Goal: Task Accomplishment & Management: Complete application form

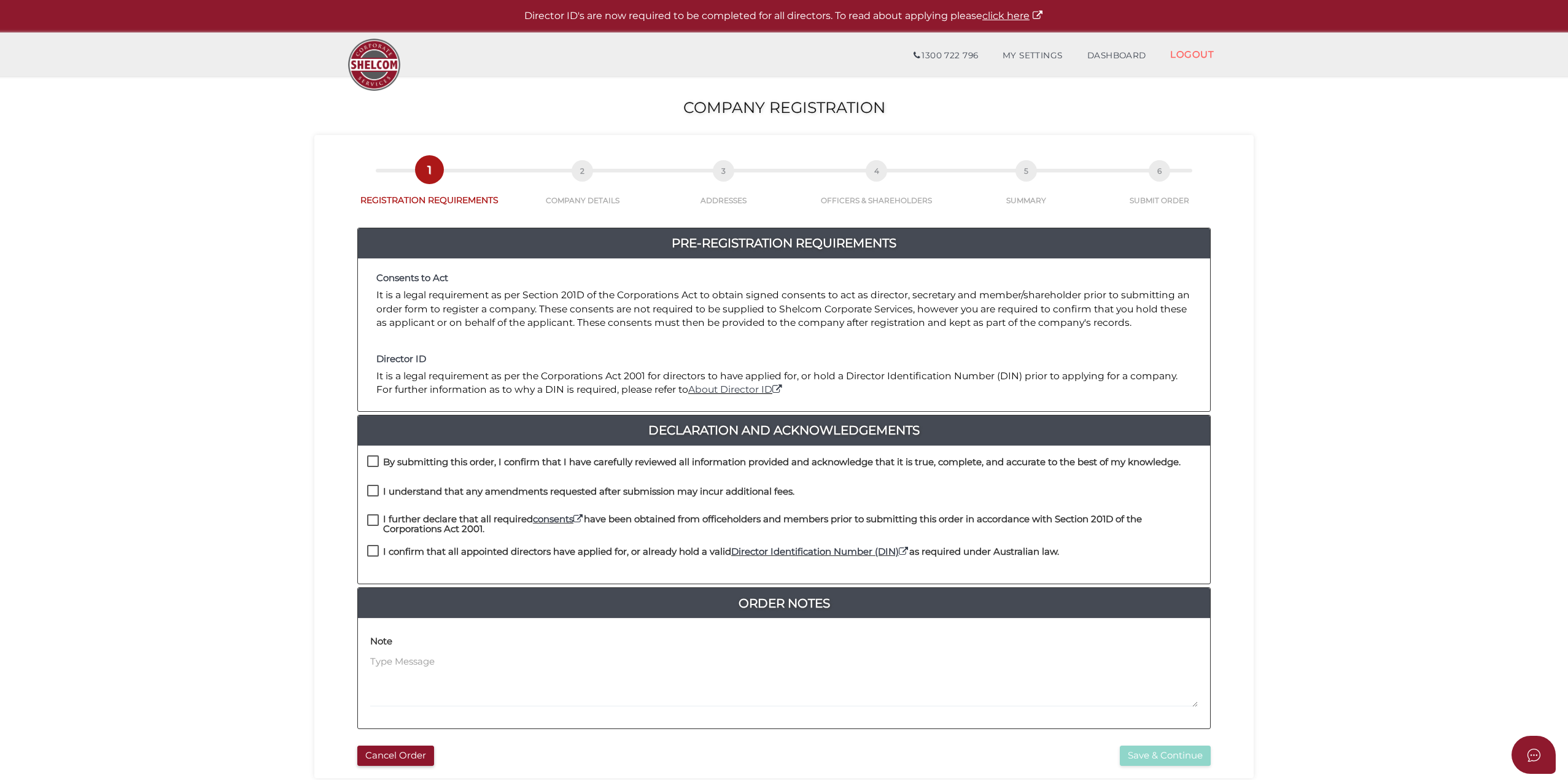
click at [374, 463] on label "By submitting this order, I confirm that I have carefully reviewed all informat…" at bounding box center [774, 465] width 814 height 15
checkbox input "true"
click at [378, 494] on label "I understand that any amendments requested after submission may incur additiona…" at bounding box center [580, 494] width 427 height 15
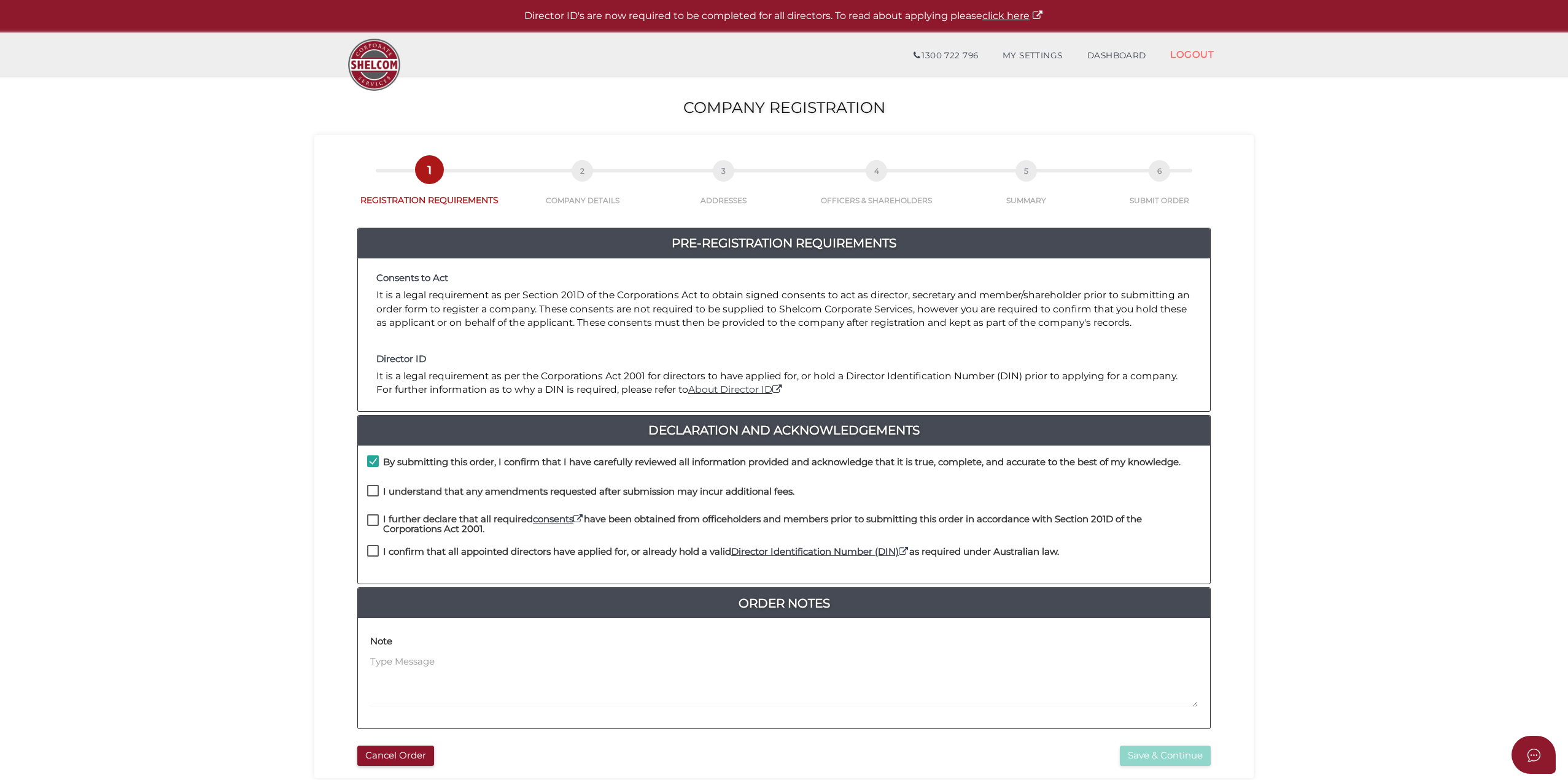
checkbox input "true"
click at [374, 522] on label "I further declare that all required consents have been obtained from officehold…" at bounding box center [784, 522] width 834 height 15
checkbox input "true"
click at [371, 553] on label "I confirm that all appointed directors have applied for, or already hold a vali…" at bounding box center [713, 554] width 692 height 15
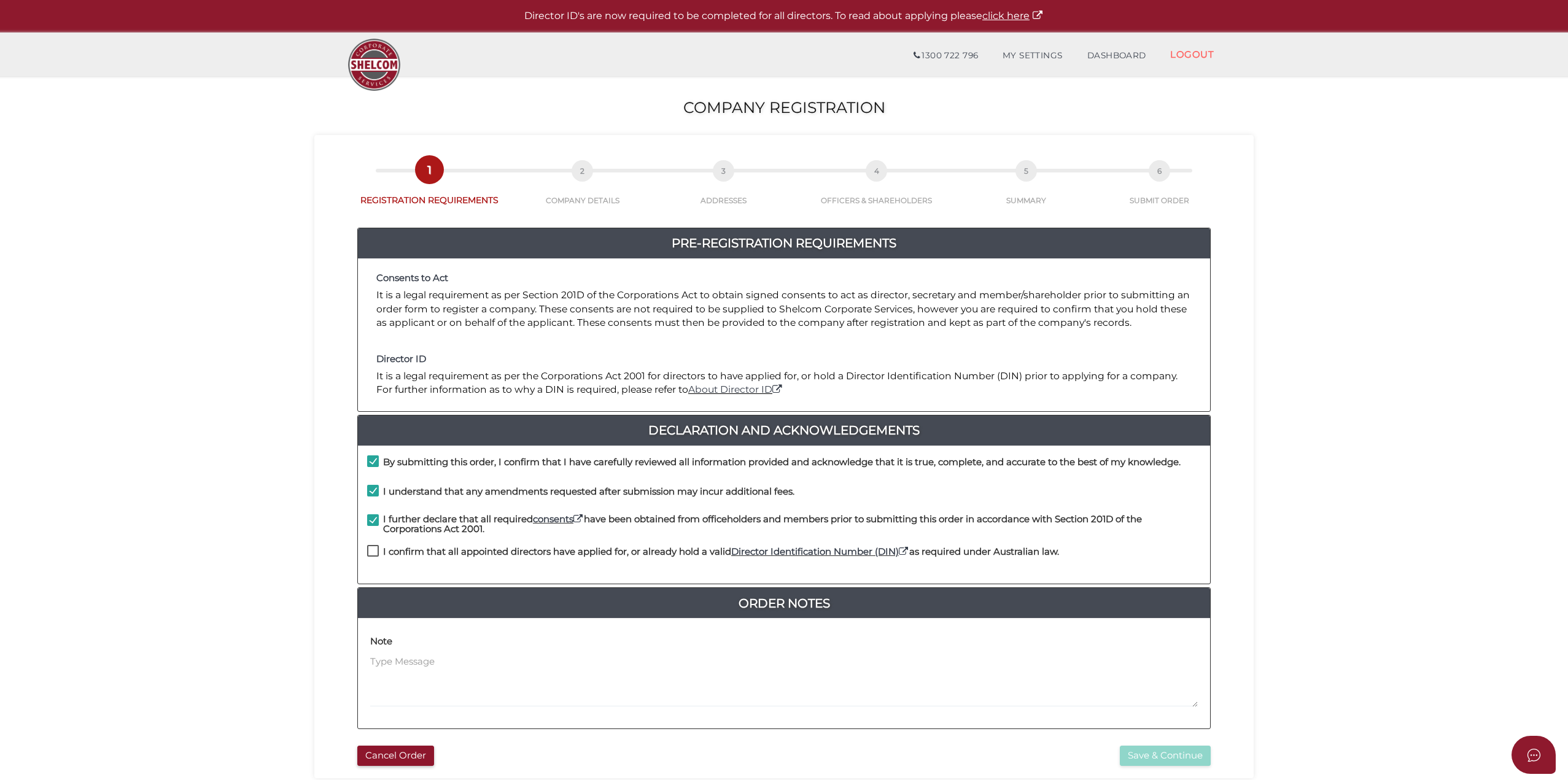
checkbox input "true"
click at [1163, 759] on button "Save & Continue" at bounding box center [1165, 755] width 91 height 20
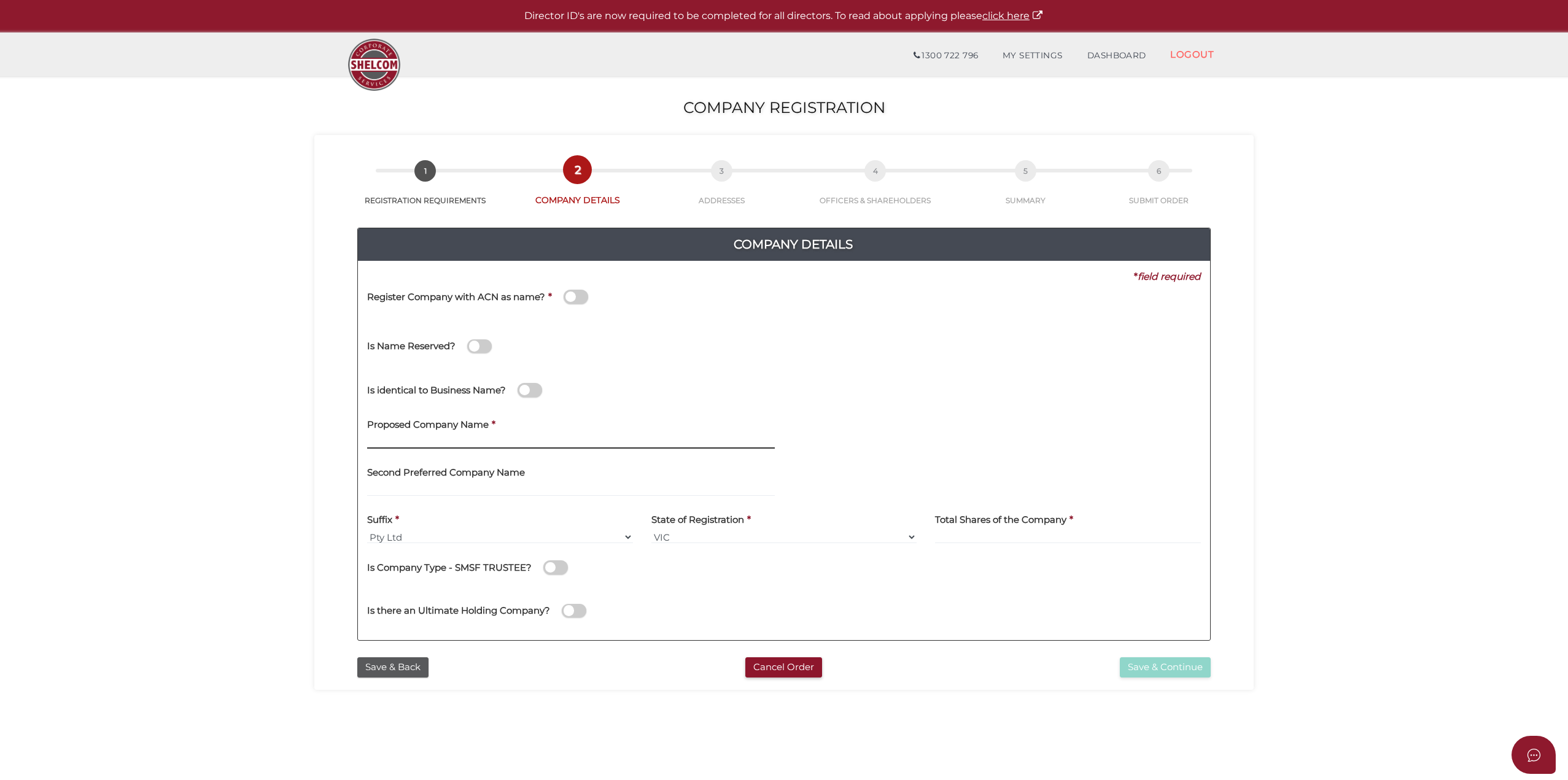
click at [417, 439] on input "text" at bounding box center [571, 442] width 408 height 14
drag, startPoint x: 511, startPoint y: 443, endPoint x: 382, endPoint y: 444, distance: 129.0
click at [382, 444] on input "WHITEFOX GLOBAL PTY LTD" at bounding box center [571, 442] width 408 height 14
click at [481, 441] on input "Whitefox Global Pty Ltd" at bounding box center [571, 442] width 408 height 14
drag, startPoint x: 487, startPoint y: 442, endPoint x: 447, endPoint y: 441, distance: 40.0
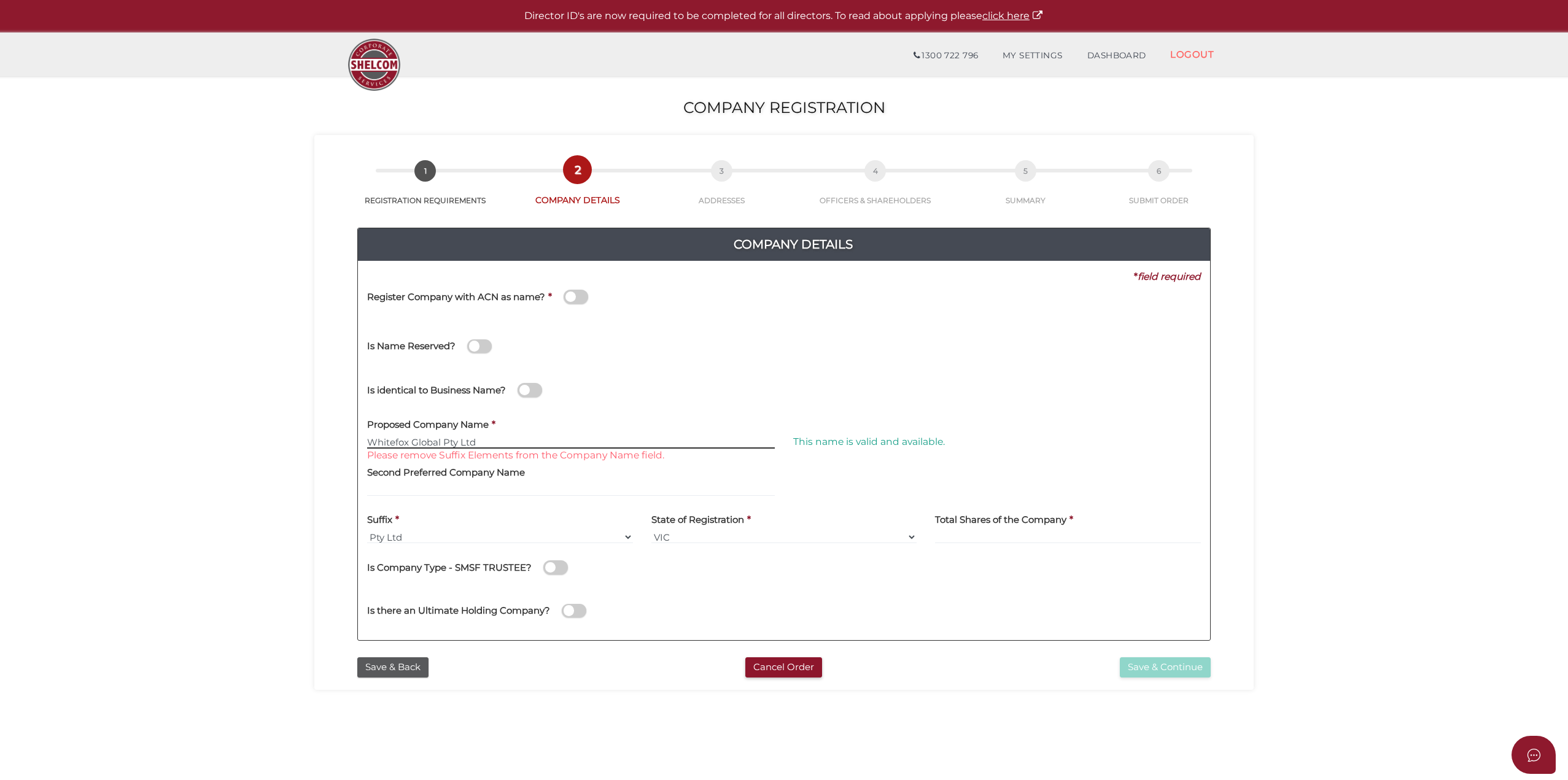
click at [447, 441] on input "Whitefox Global Pty Ltd" at bounding box center [571, 442] width 408 height 14
type input "Whitefox Global"
click at [811, 577] on div "Is Company Type - SMSF TRUSTEE?" at bounding box center [784, 565] width 834 height 25
drag, startPoint x: 1024, startPoint y: 544, endPoint x: 1020, endPoint y: 539, distance: 6.4
click at [1024, 544] on input at bounding box center [1068, 537] width 266 height 14
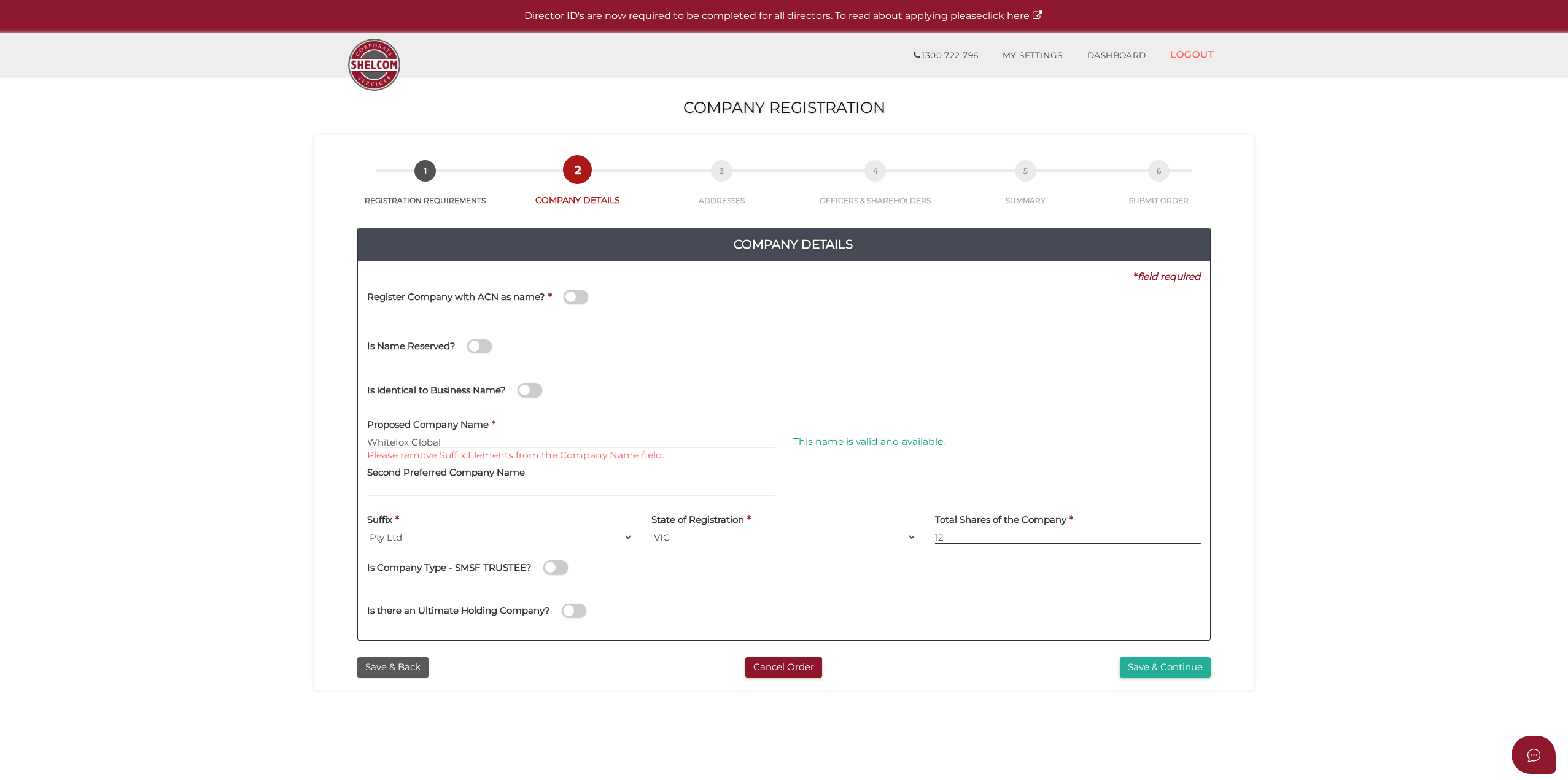
type input "12"
click at [1174, 667] on button "Save & Continue" at bounding box center [1165, 667] width 91 height 20
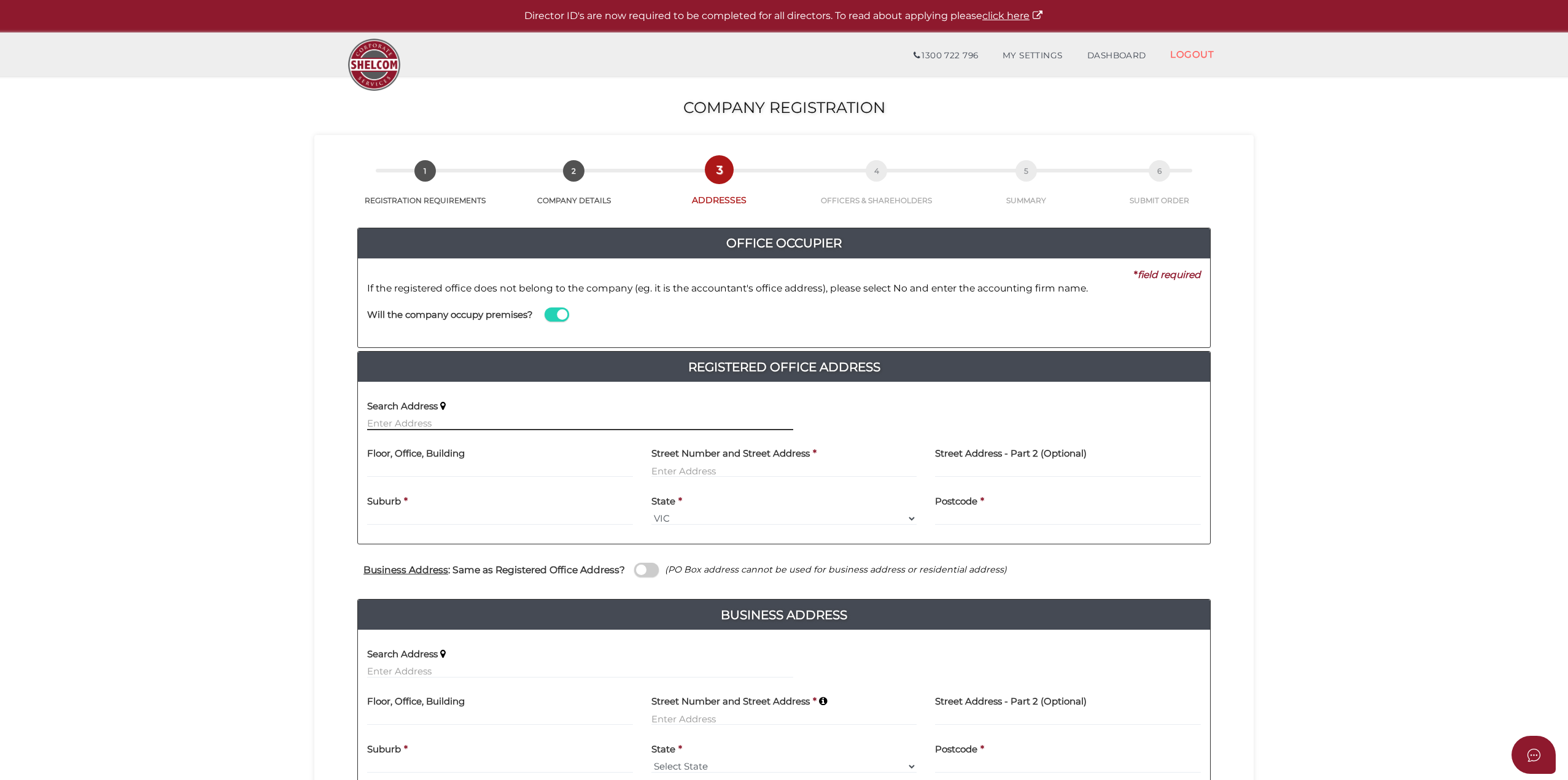
click at [444, 417] on input "text" at bounding box center [580, 423] width 426 height 14
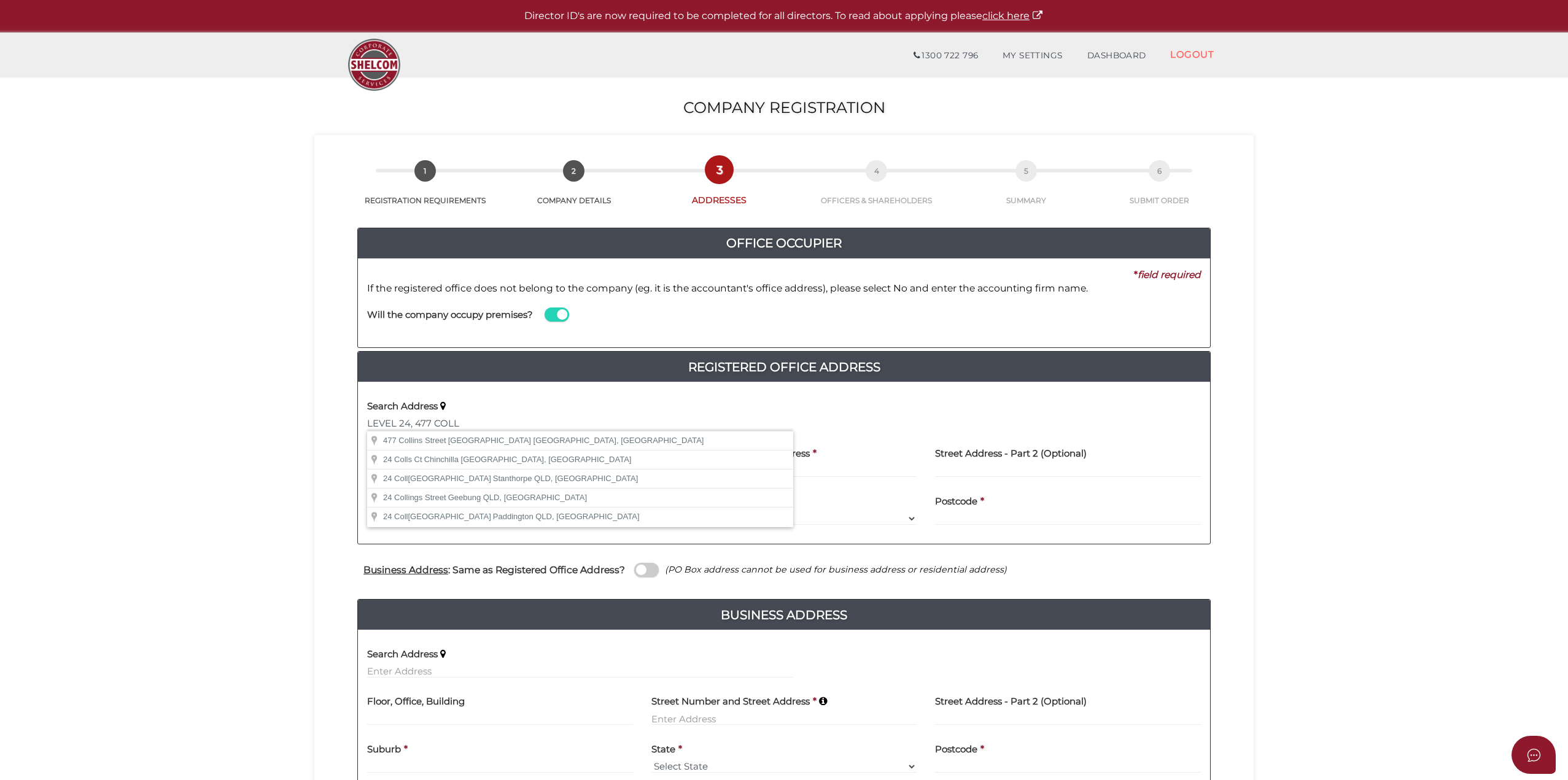
type input "477 Collins Street, Melbourne VIC, Australia"
type input "477 Collins Street"
type input "Melbourne"
select select "VIC"
type input "3000"
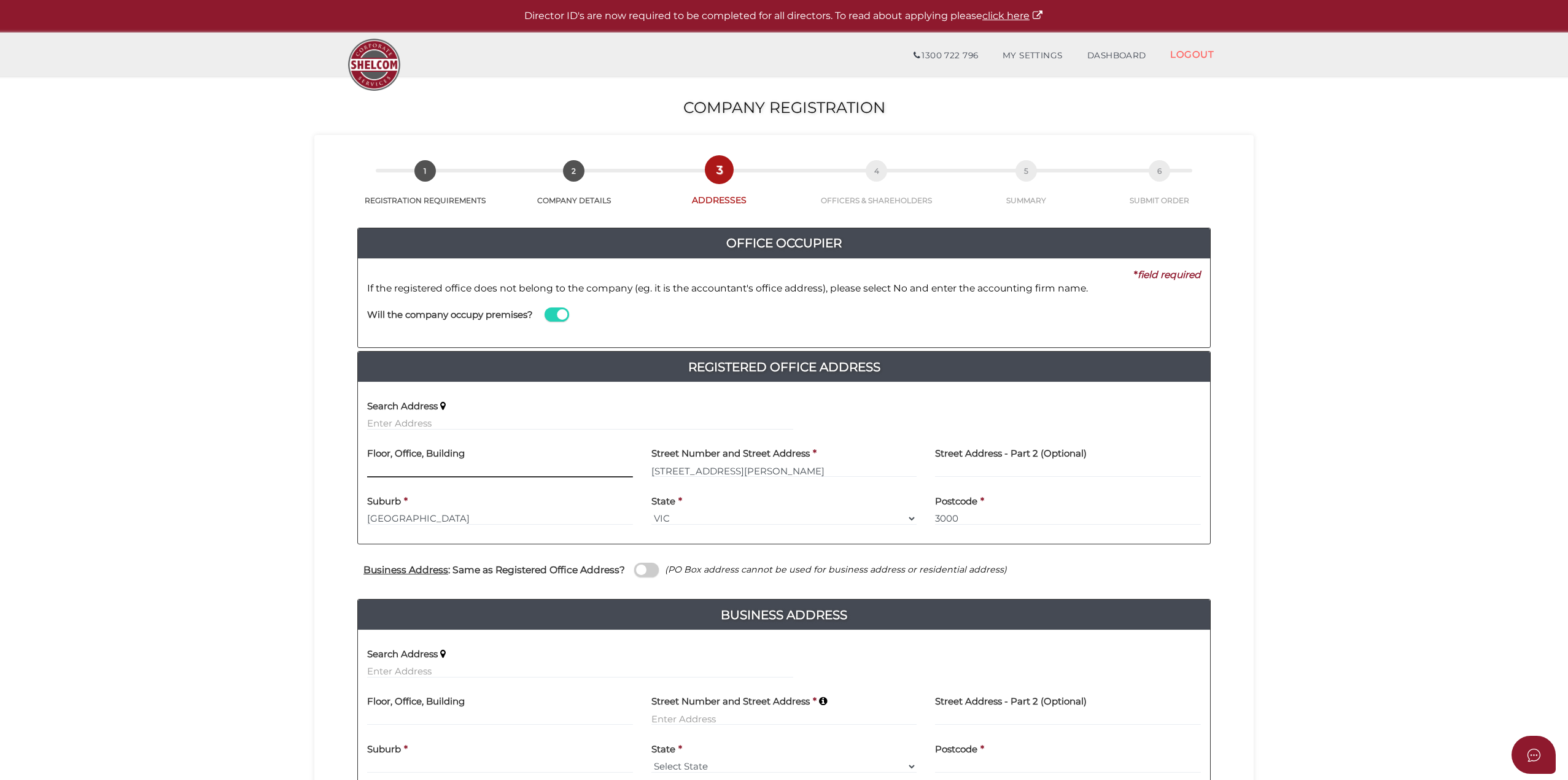
click at [394, 465] on input "text" at bounding box center [500, 471] width 266 height 14
type input "l"
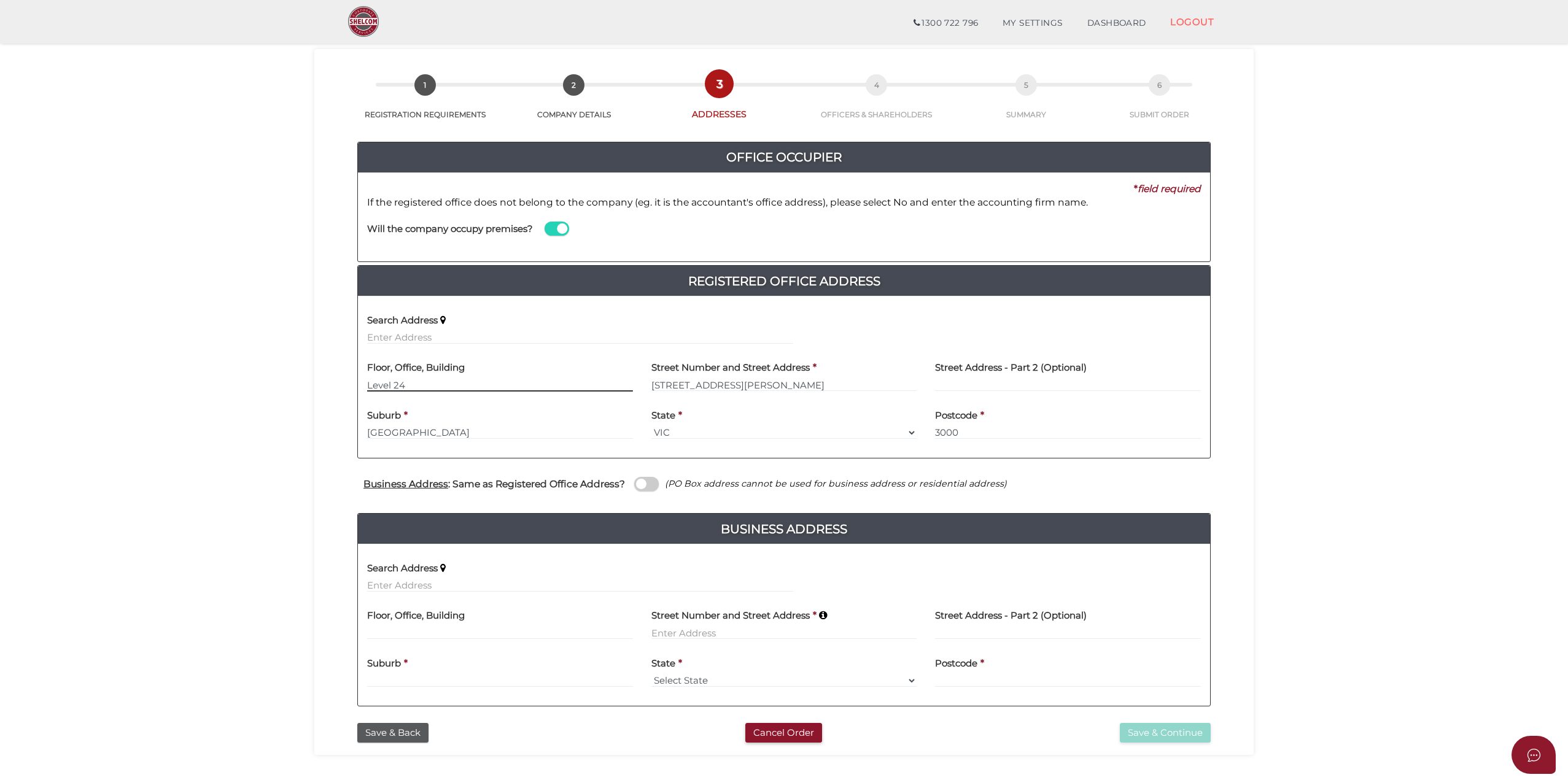
scroll to position [61, 0]
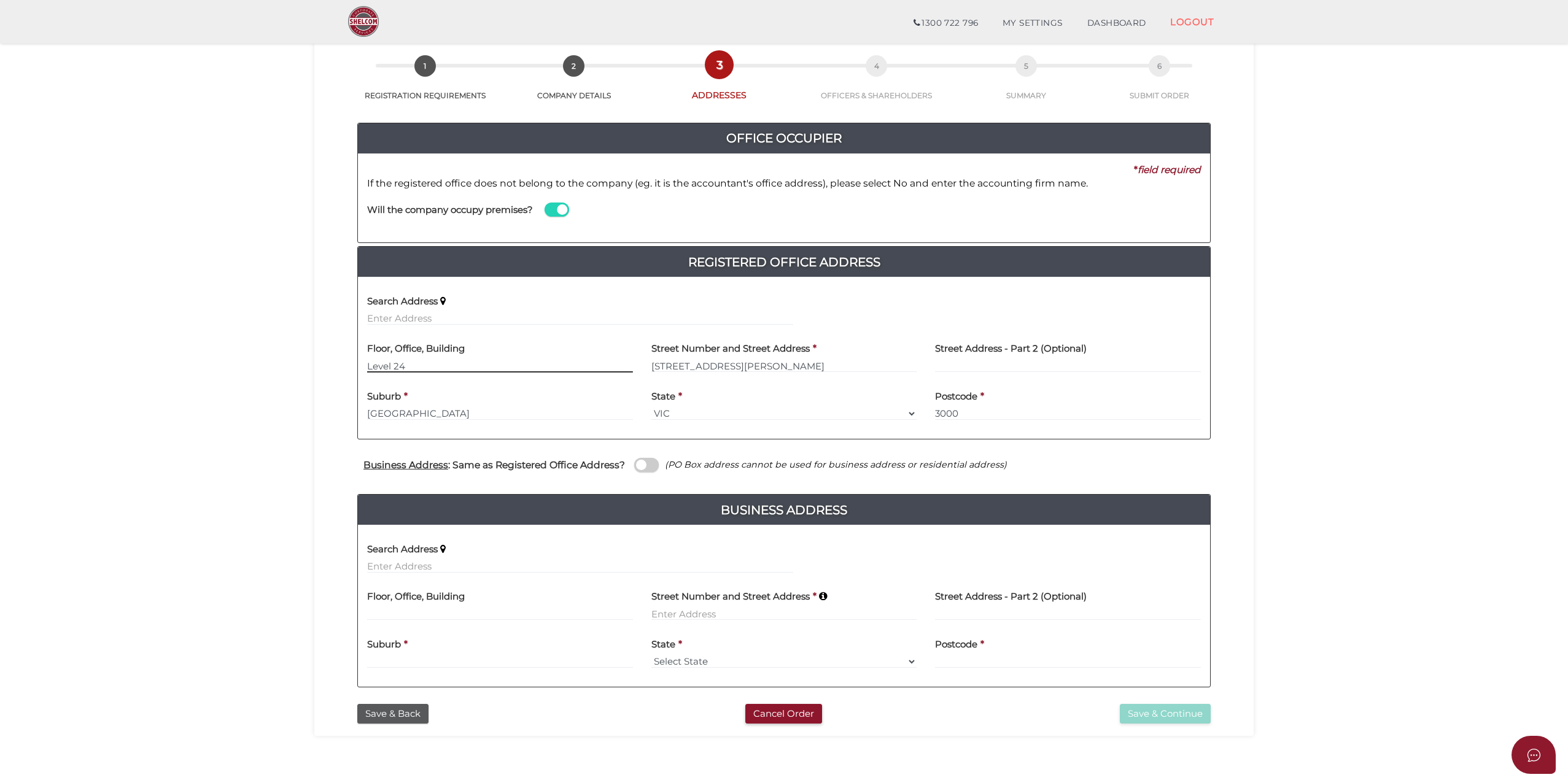
type input "Level 24"
click at [477, 565] on input "text" at bounding box center [580, 567] width 426 height 14
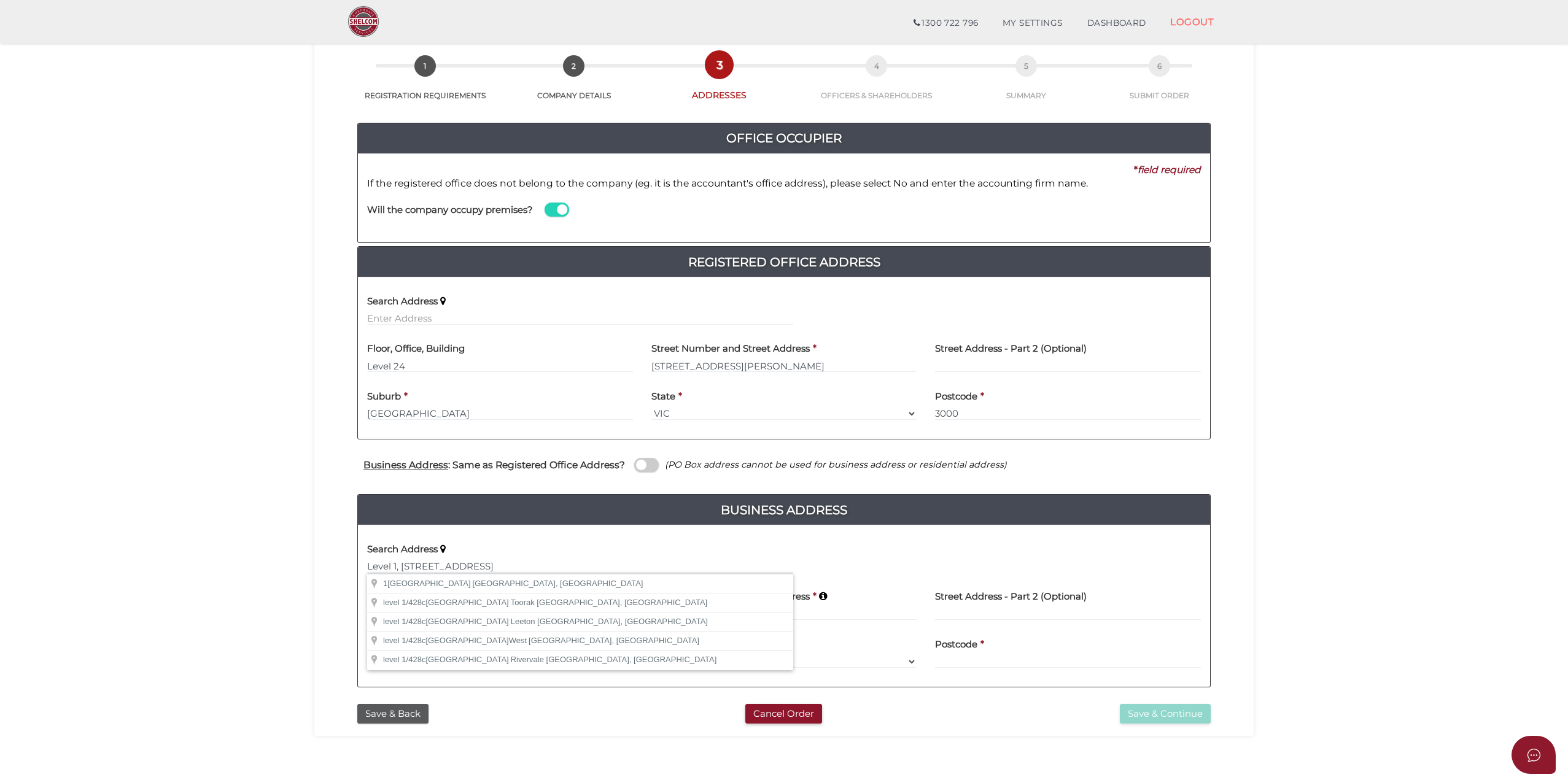
type input "level 1/428c Toorak Road, Toorak VIC, Australia"
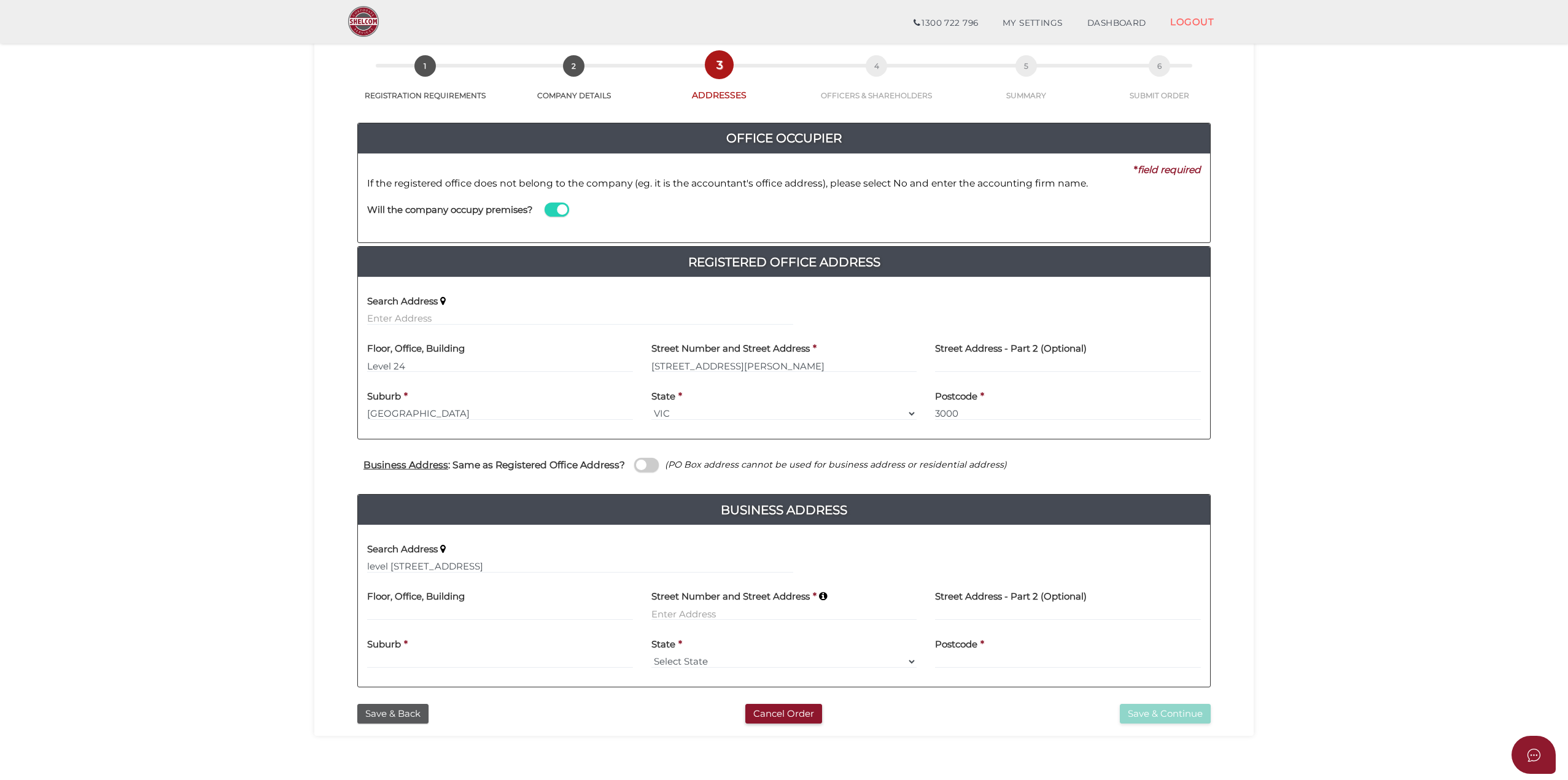
type input "level 1"
type input "428 Toorak Road"
type input "Toorak"
select select "VIC"
type input "3142"
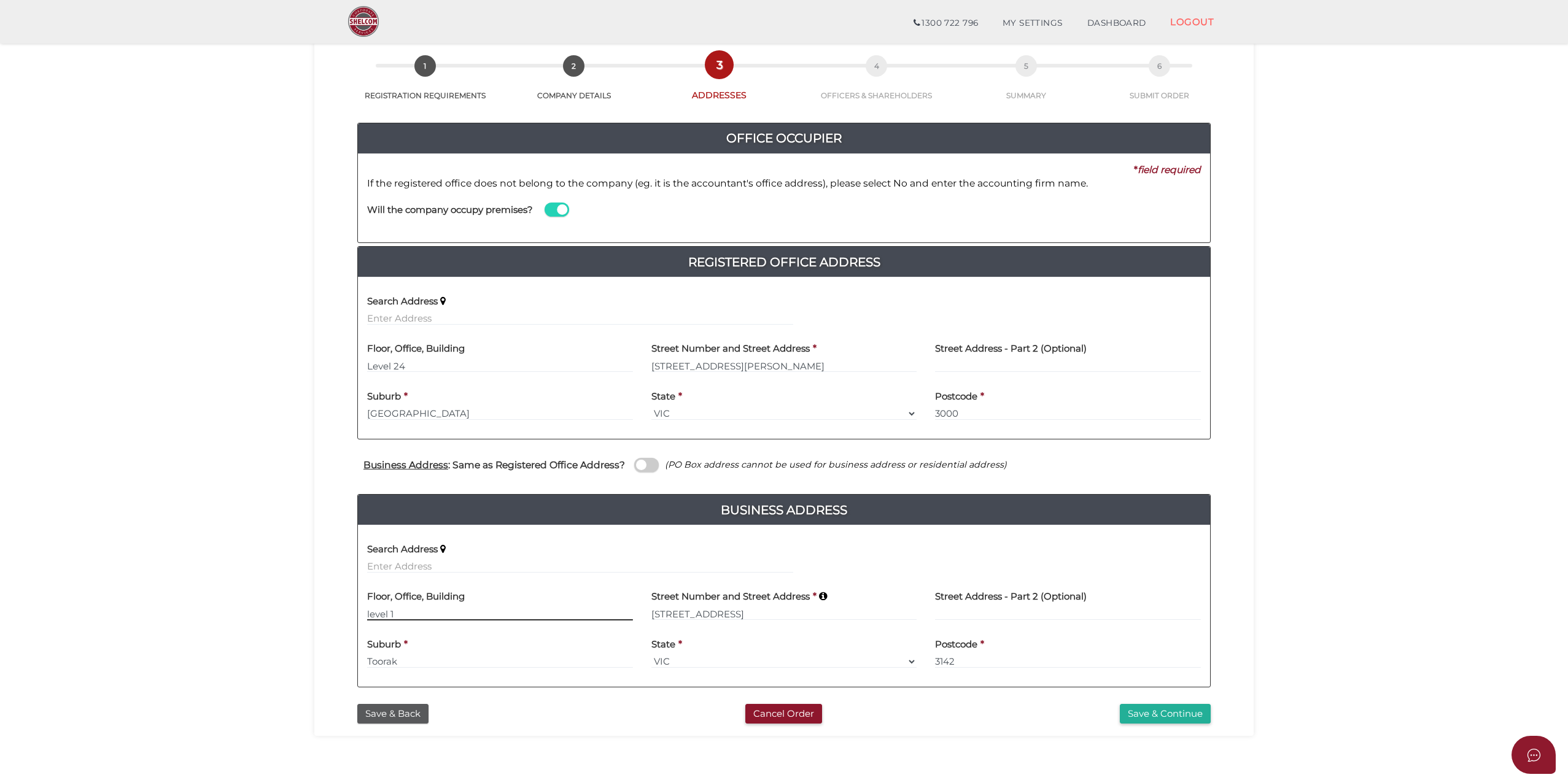
click at [369, 609] on input "level 1" at bounding box center [500, 613] width 266 height 14
type input "Level 1"
click at [245, 583] on section "Company Registration 6f7a9bfad387b0a1f6ff723519fc552e 1 REGISTRATION REQUIREMEN…" at bounding box center [784, 379] width 1568 height 815
click at [669, 615] on input "428 Toorak Road" at bounding box center [784, 613] width 266 height 14
type input "428C Toorak Road"
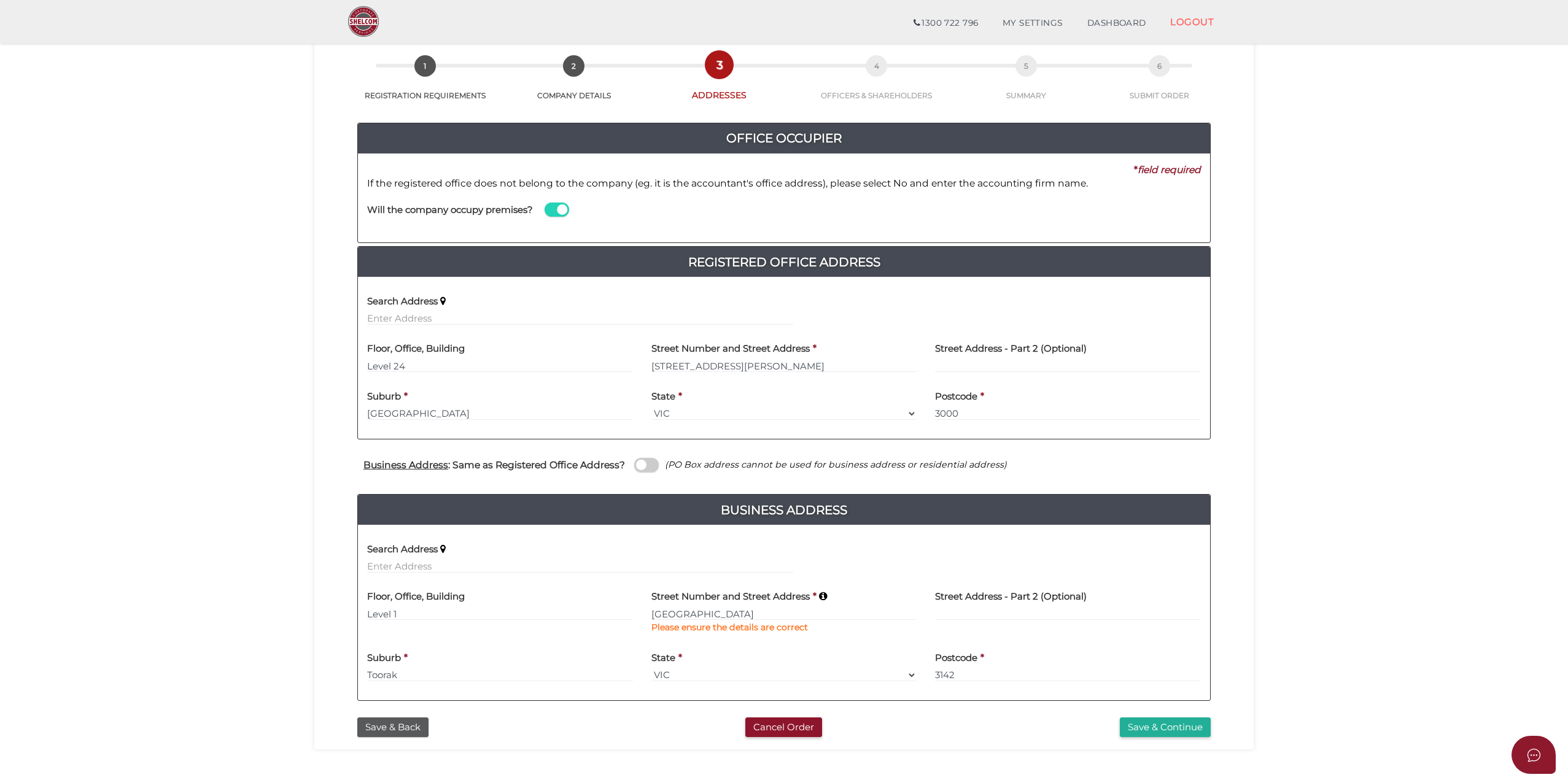
click at [317, 569] on div "6f7a9bfad387b0a1f6ff723519fc552e 1 REGISTRATION REQUIREMENTS 2 COMPANY DETAILS …" at bounding box center [784, 390] width 940 height 719
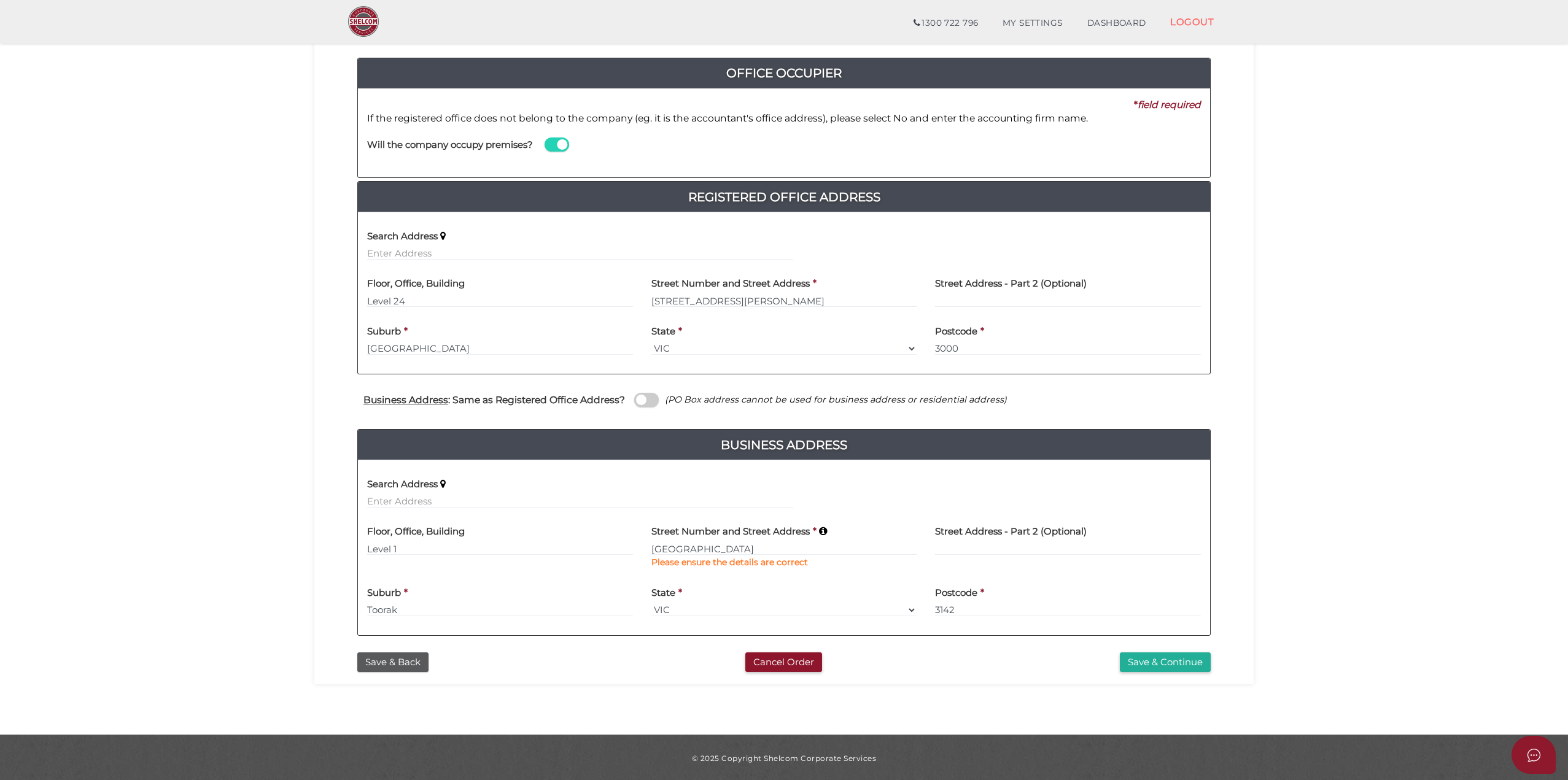
scroll to position [128, 0]
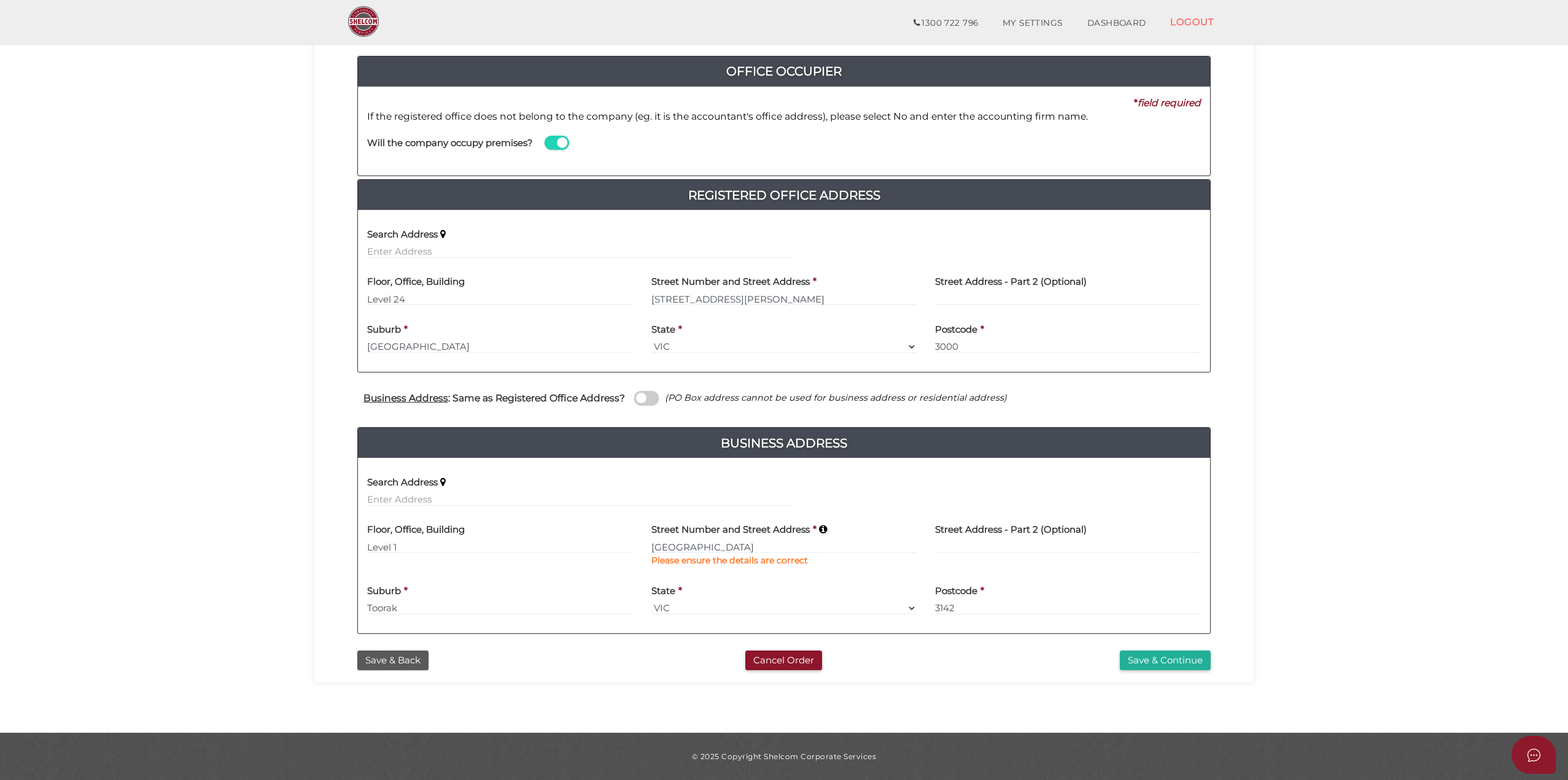
click at [550, 144] on span at bounding box center [557, 143] width 25 height 14
click at [0, 0] on input "checkbox" at bounding box center [0, 0] width 0 height 0
type input "d"
type input "Deloitte Private Pty Ltd"
click at [1162, 660] on button "Save & Continue" at bounding box center [1165, 660] width 91 height 20
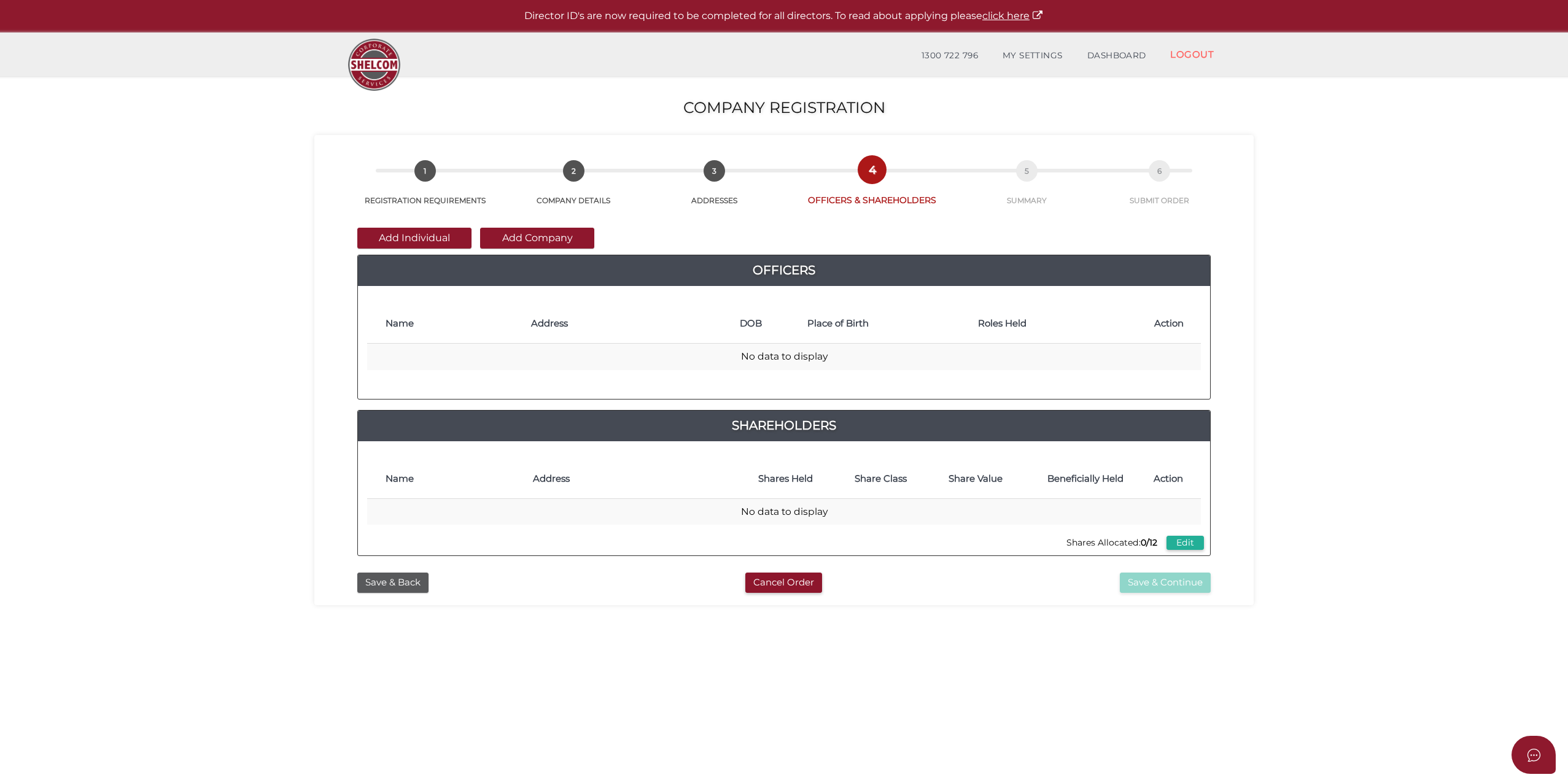
click at [427, 242] on button "Add Individual" at bounding box center [414, 238] width 114 height 21
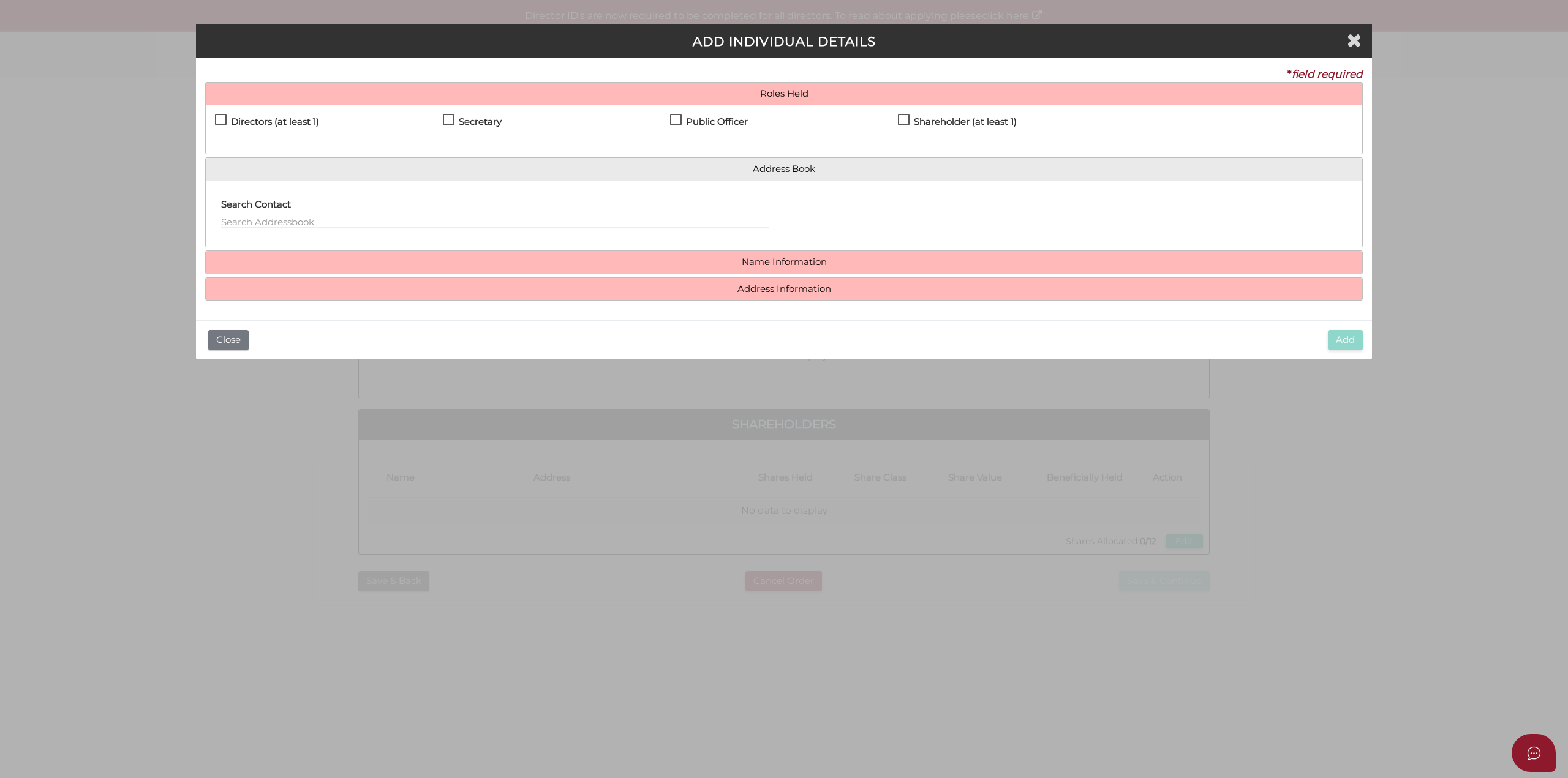
click at [221, 118] on label "Directors (at least 1)" at bounding box center [267, 124] width 104 height 15
checkbox input "true"
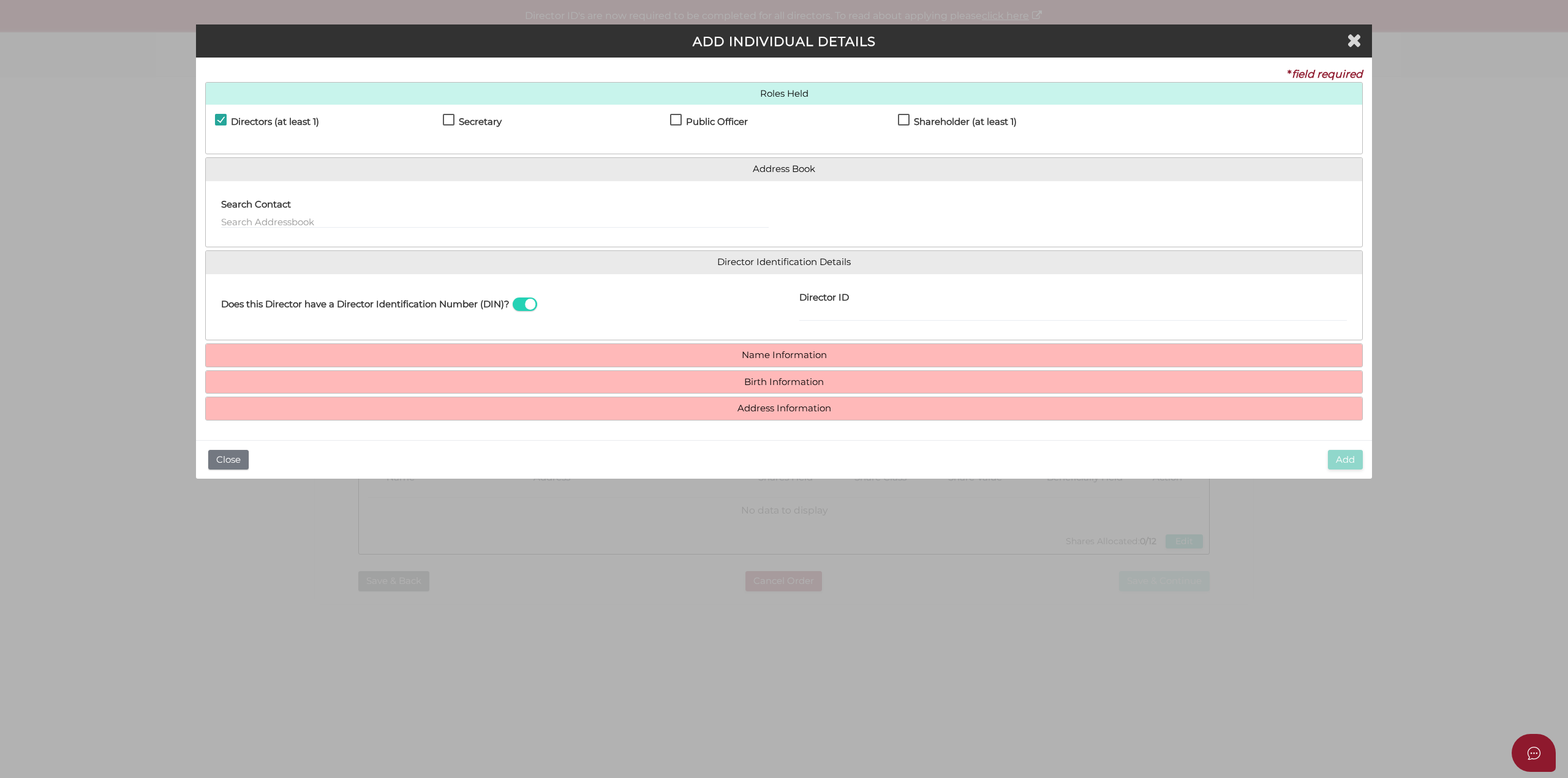
click at [452, 122] on label "Secretary" at bounding box center [472, 124] width 59 height 15
checkbox input "true"
click at [679, 118] on label "Public Officer" at bounding box center [709, 124] width 78 height 15
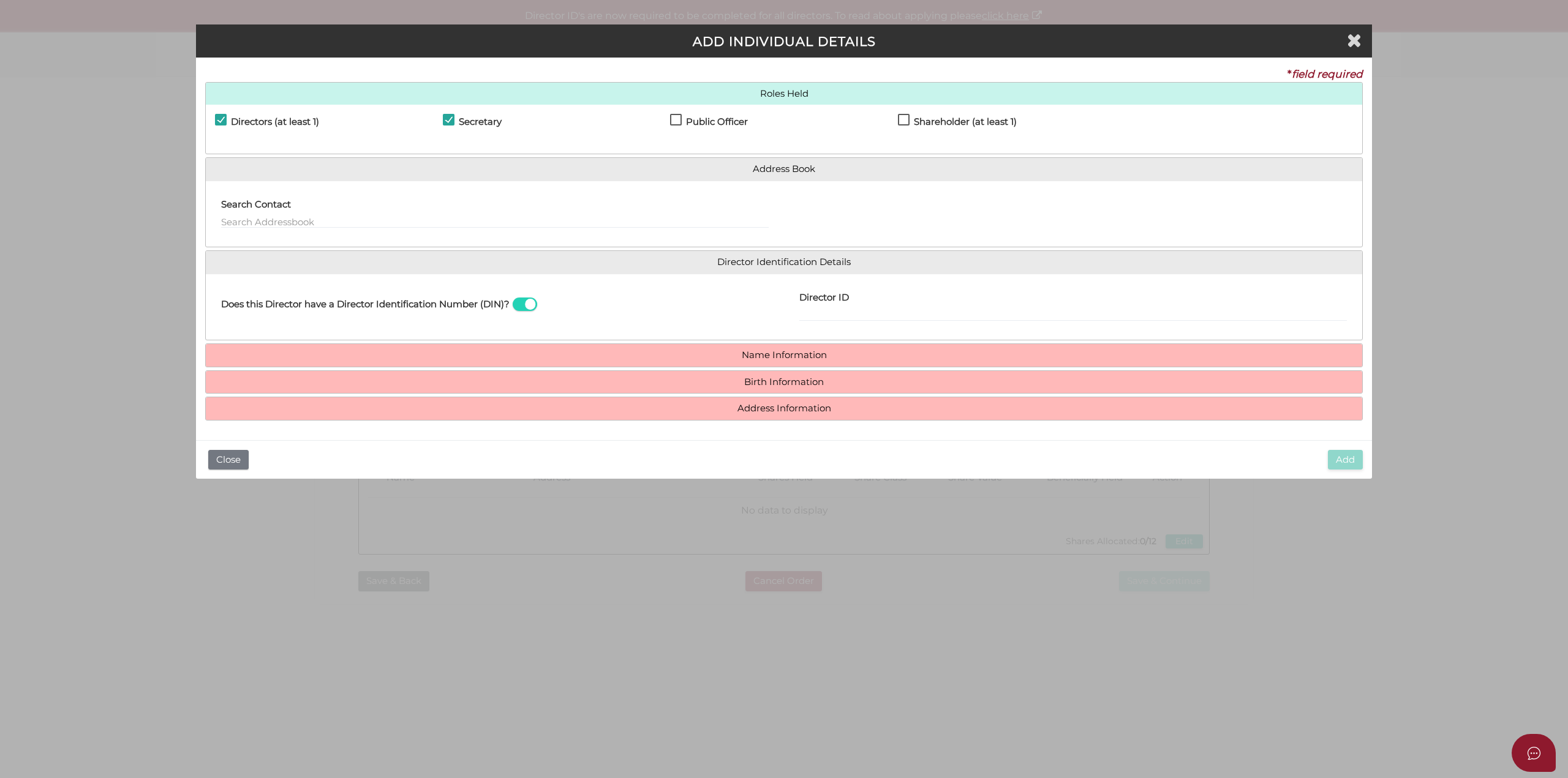
checkbox input "true"
click at [315, 220] on input "text" at bounding box center [494, 221] width 548 height 13
click at [296, 229] on li "Martin Jovan Fox - 30/06/1987 - 41 Mathoura Road, Toorak, VIC, 3142" at bounding box center [494, 238] width 548 height 18
type input "Martin"
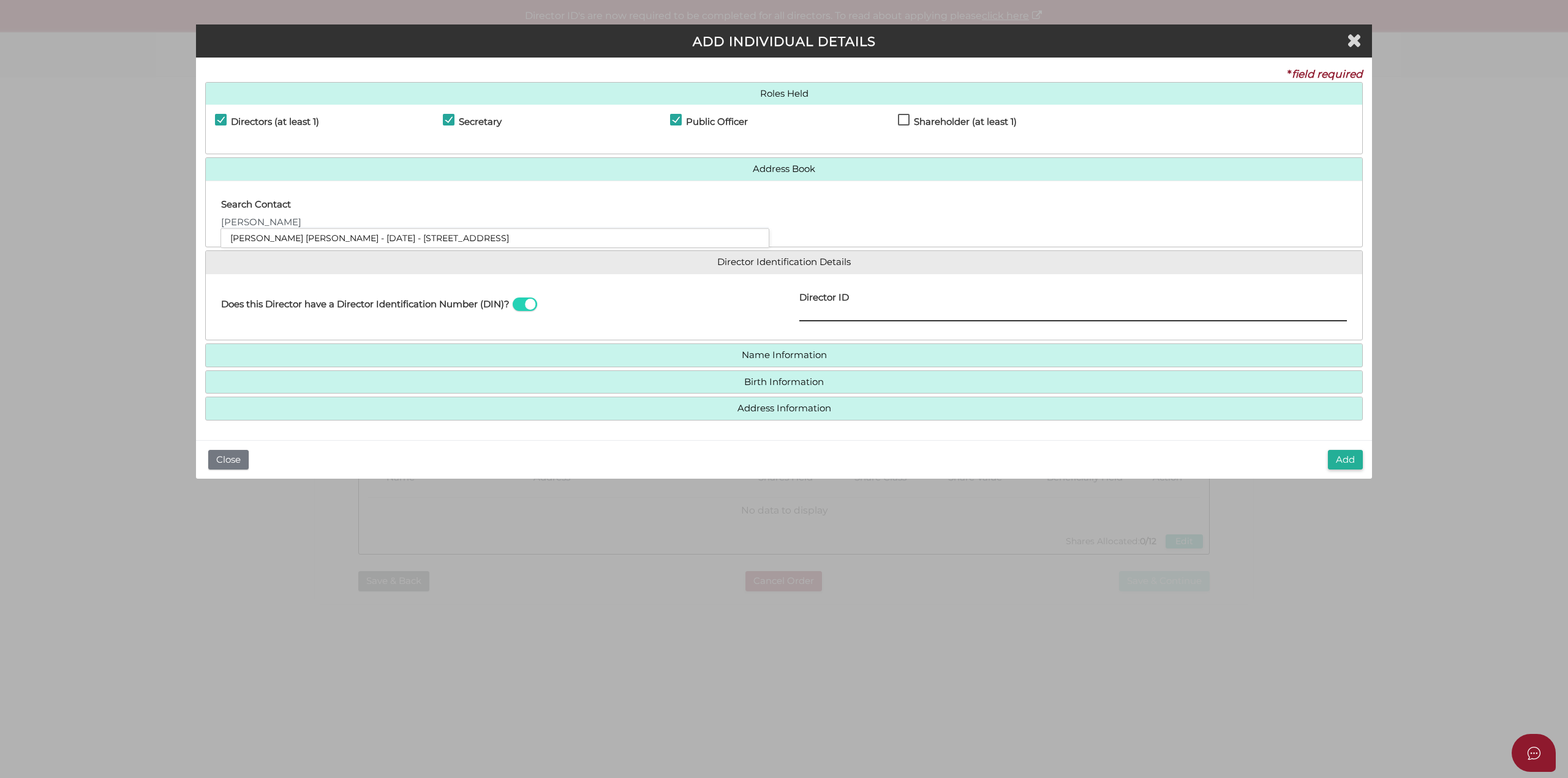
click at [824, 320] on input "Director ID" at bounding box center [1073, 315] width 548 height 13
paste input "036 86015 94935"
type input "036860159493564"
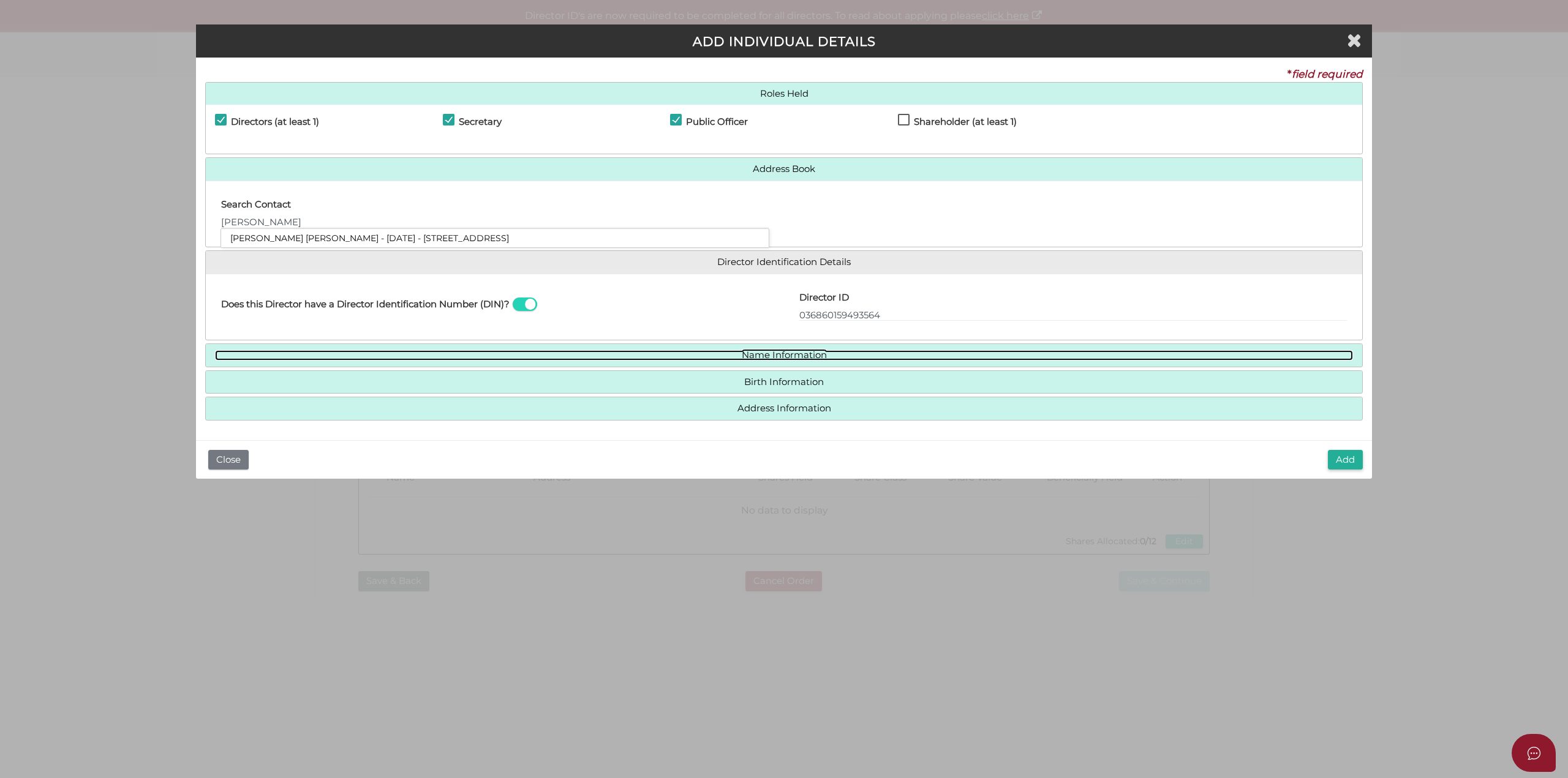
click at [798, 354] on link "Name Information" at bounding box center [783, 355] width 1138 height 10
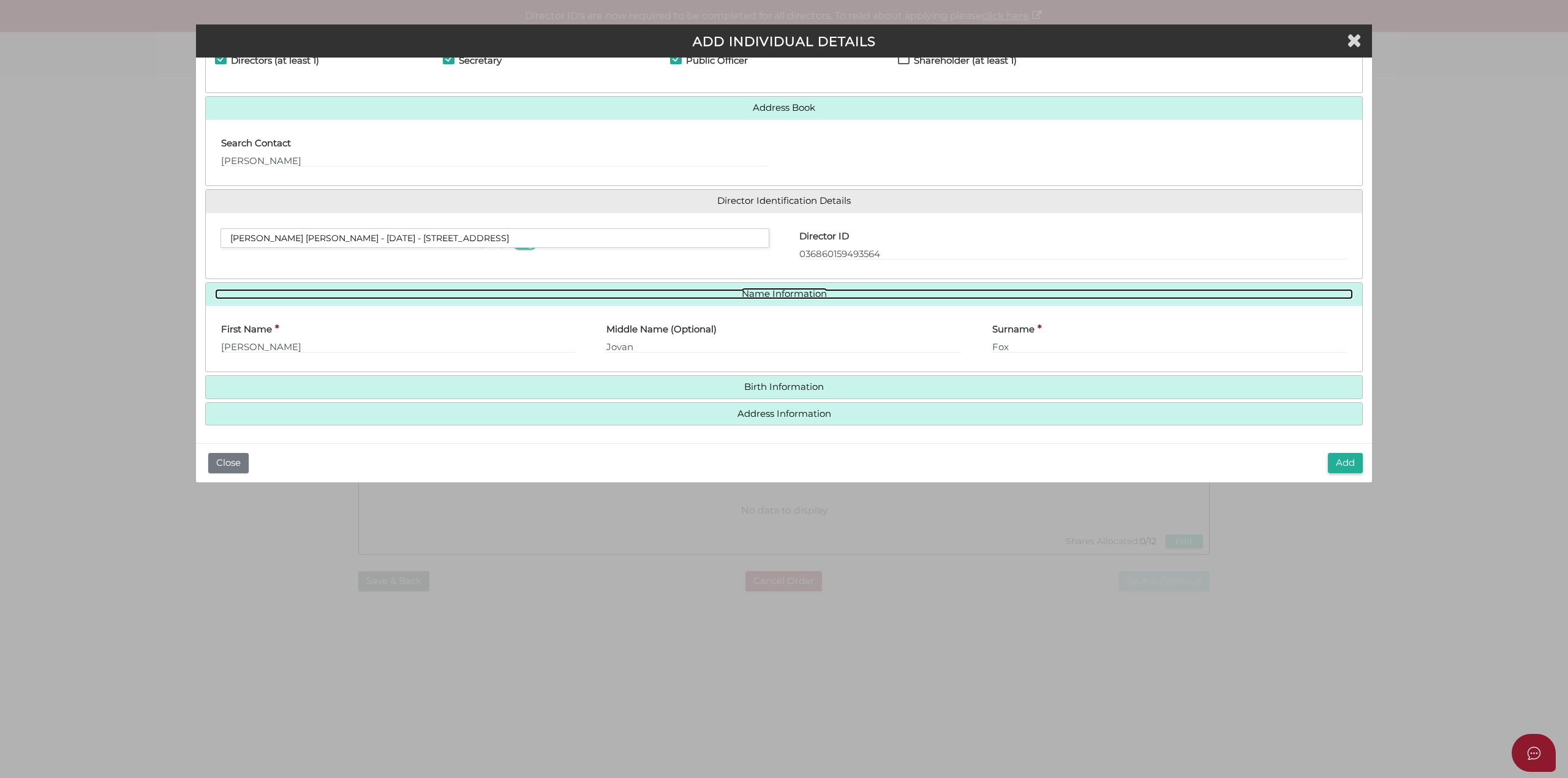
scroll to position [63, 0]
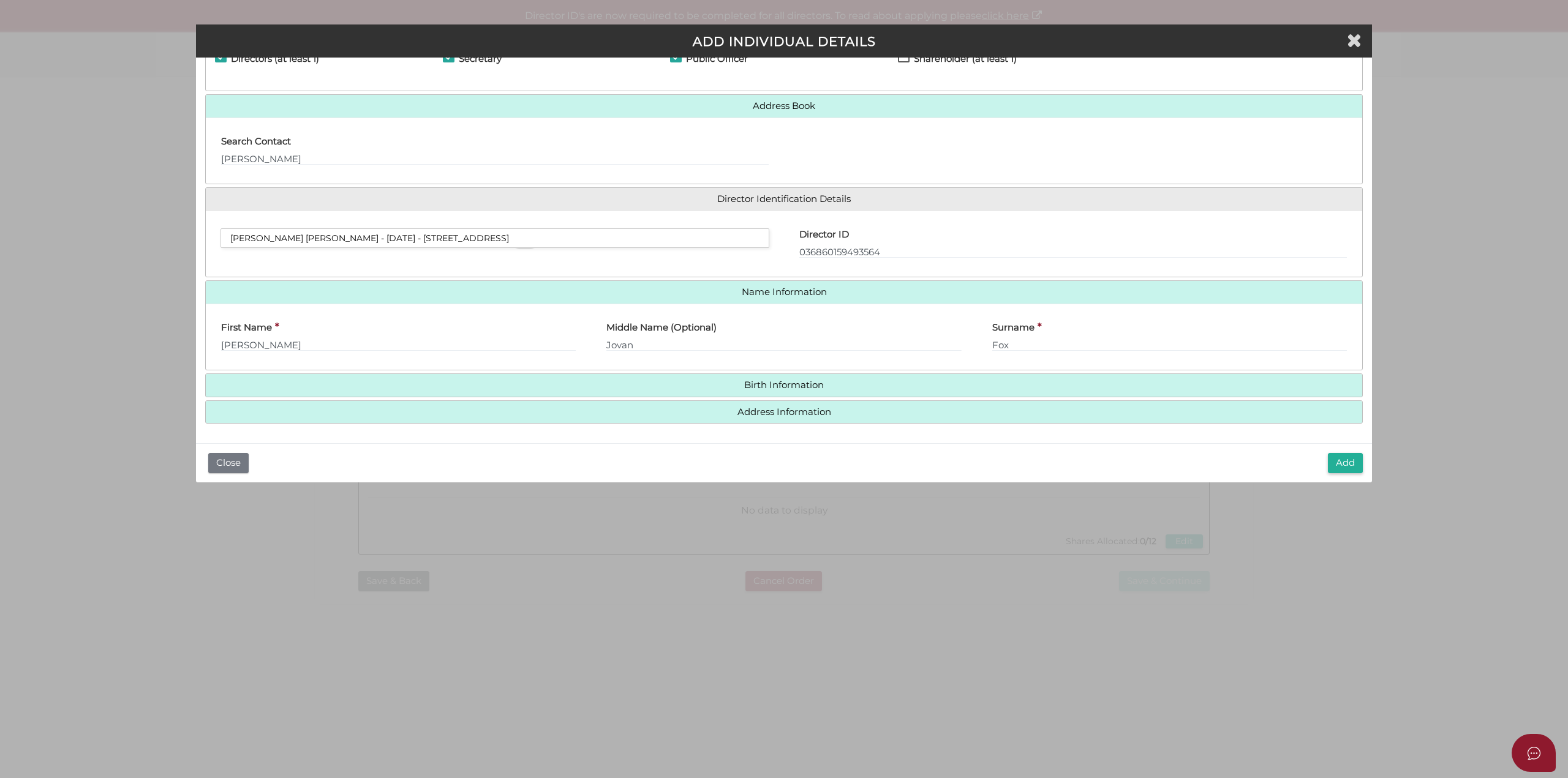
click at [778, 391] on h4 "Birth Information" at bounding box center [783, 385] width 1156 height 23
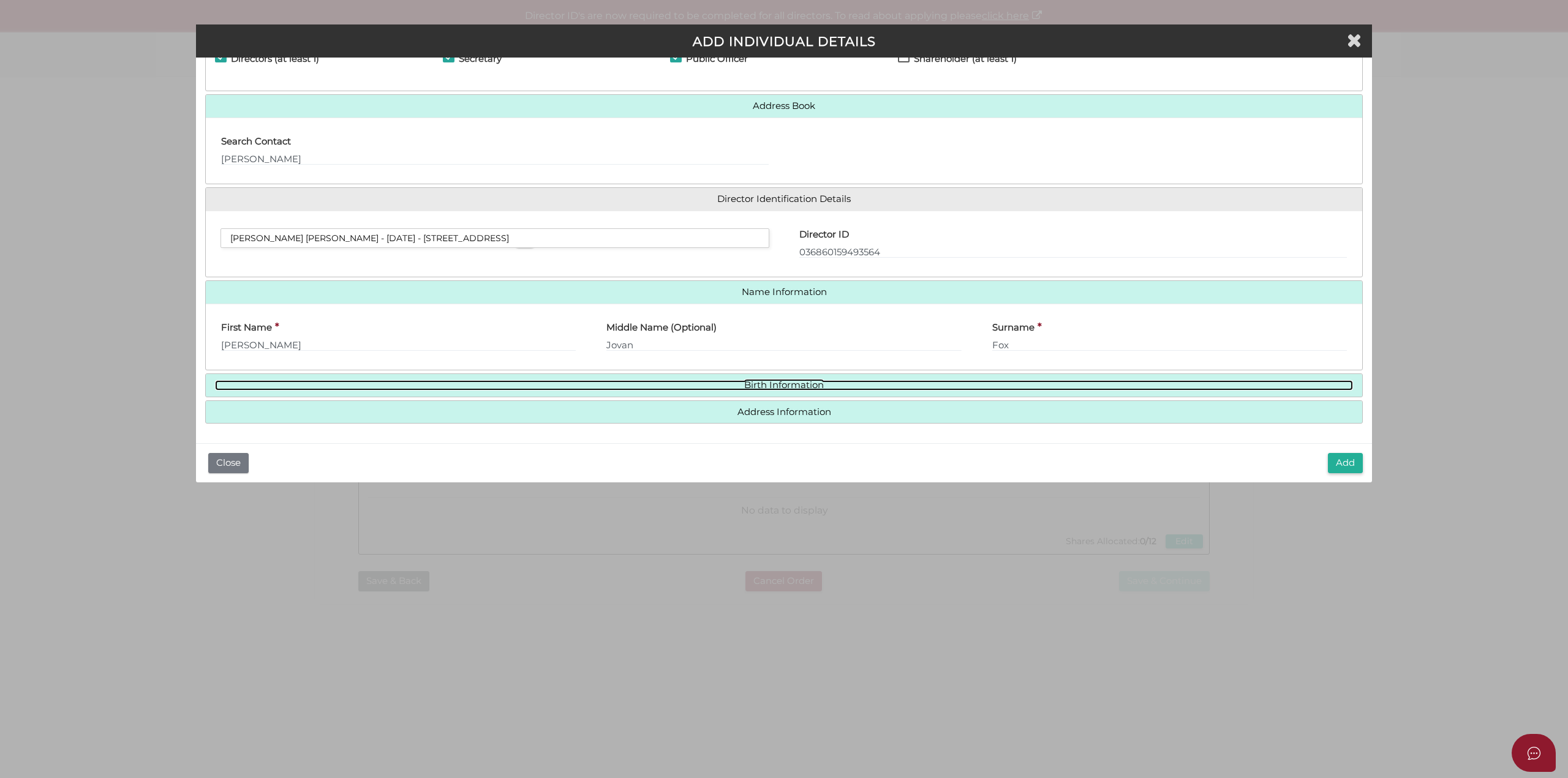
click at [778, 384] on link "Birth Information" at bounding box center [783, 385] width 1138 height 10
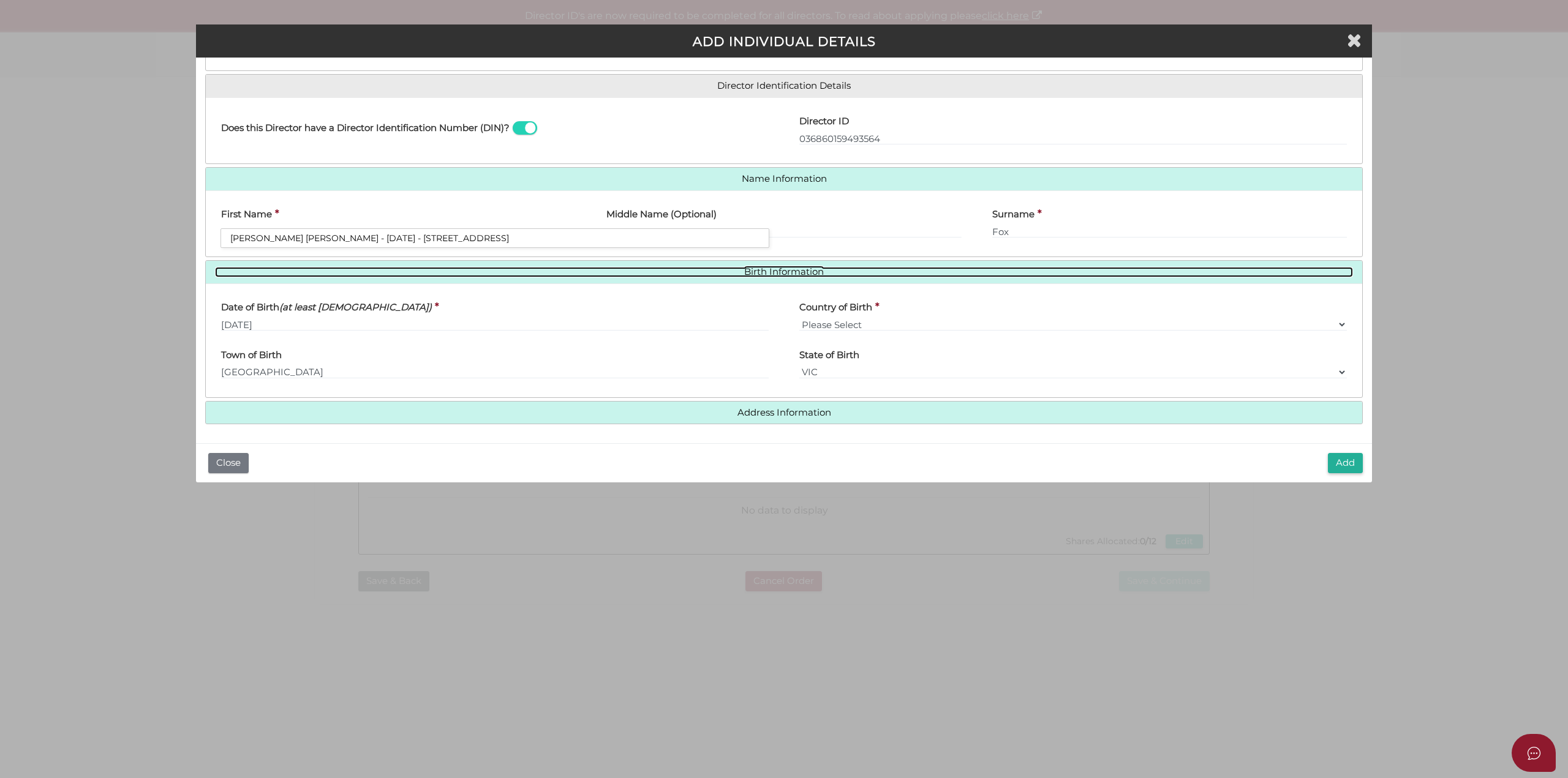
scroll to position [177, 0]
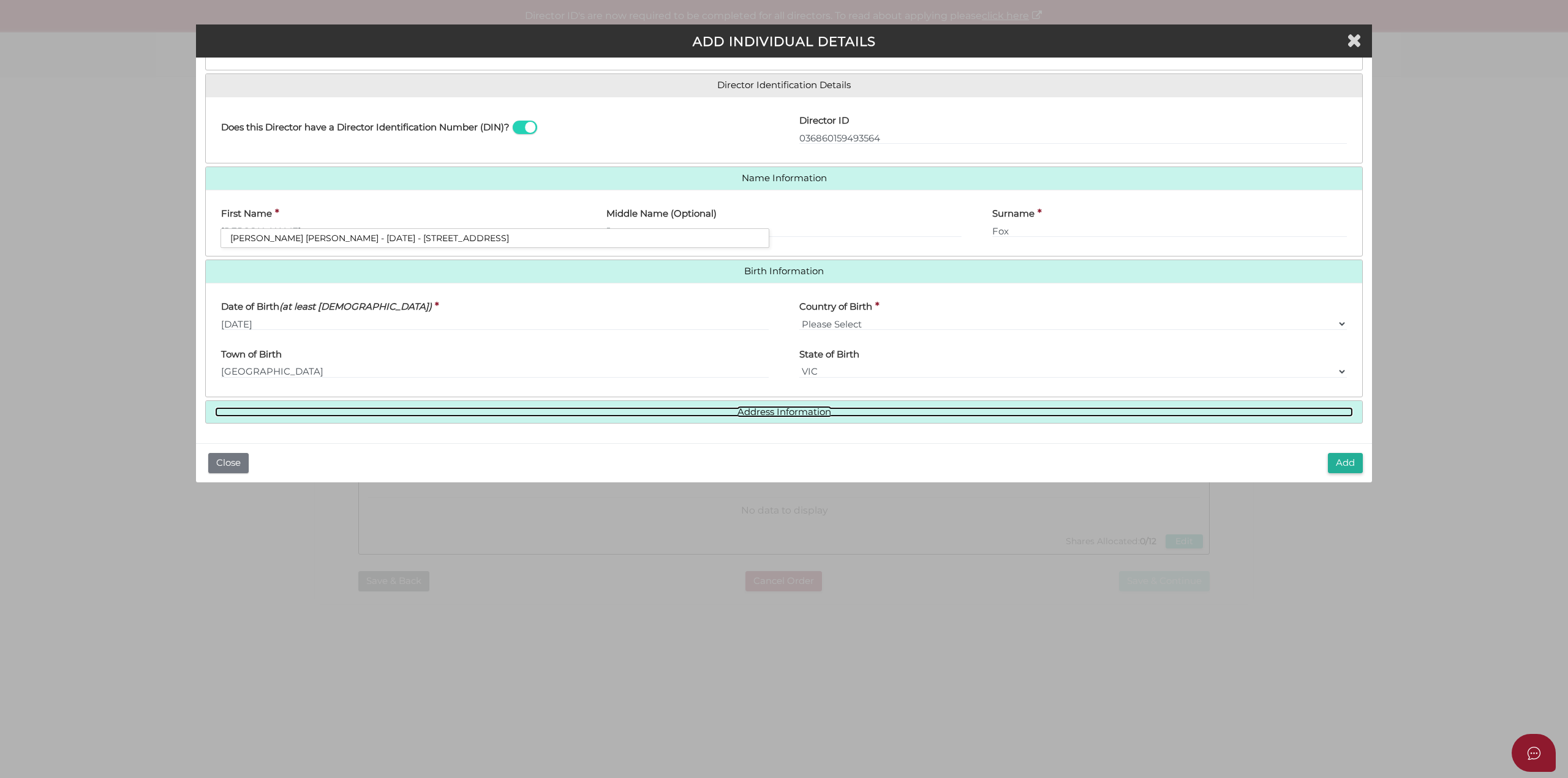
click at [812, 415] on link "Address Information" at bounding box center [783, 412] width 1138 height 10
click at [797, 411] on link "Address Information" at bounding box center [783, 412] width 1138 height 10
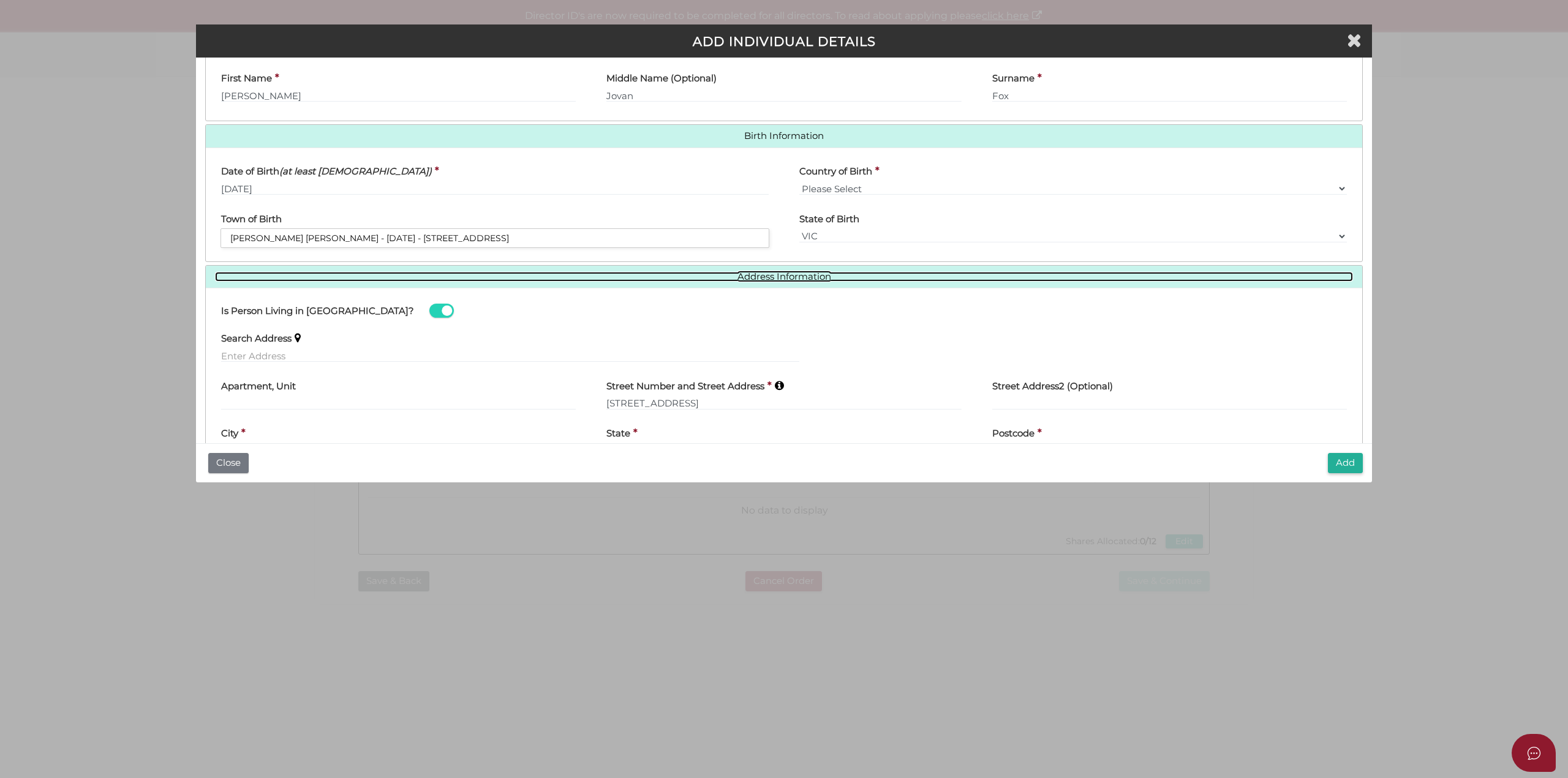
scroll to position [360, 0]
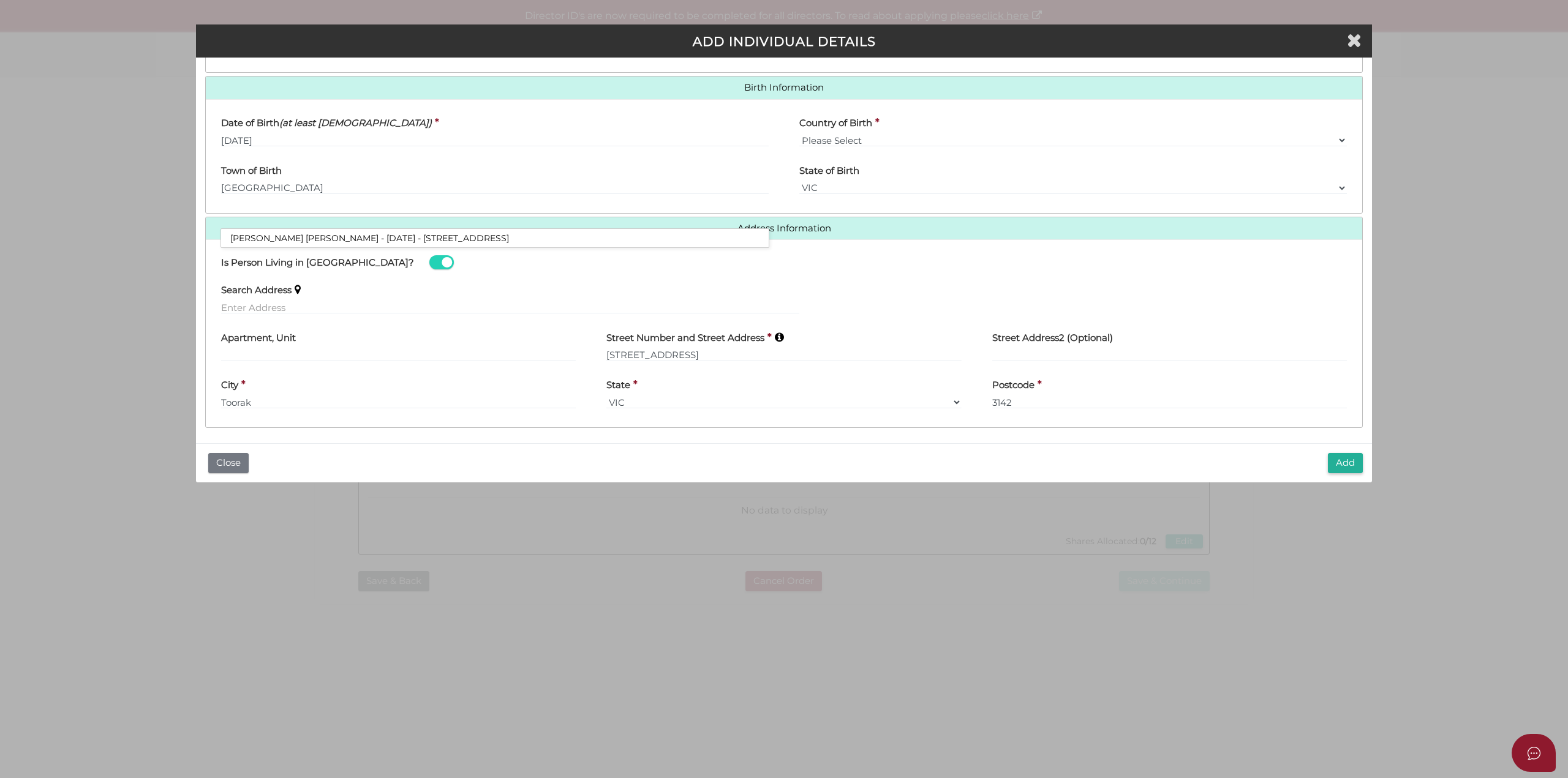
click at [1347, 467] on button "Add" at bounding box center [1345, 463] width 35 height 20
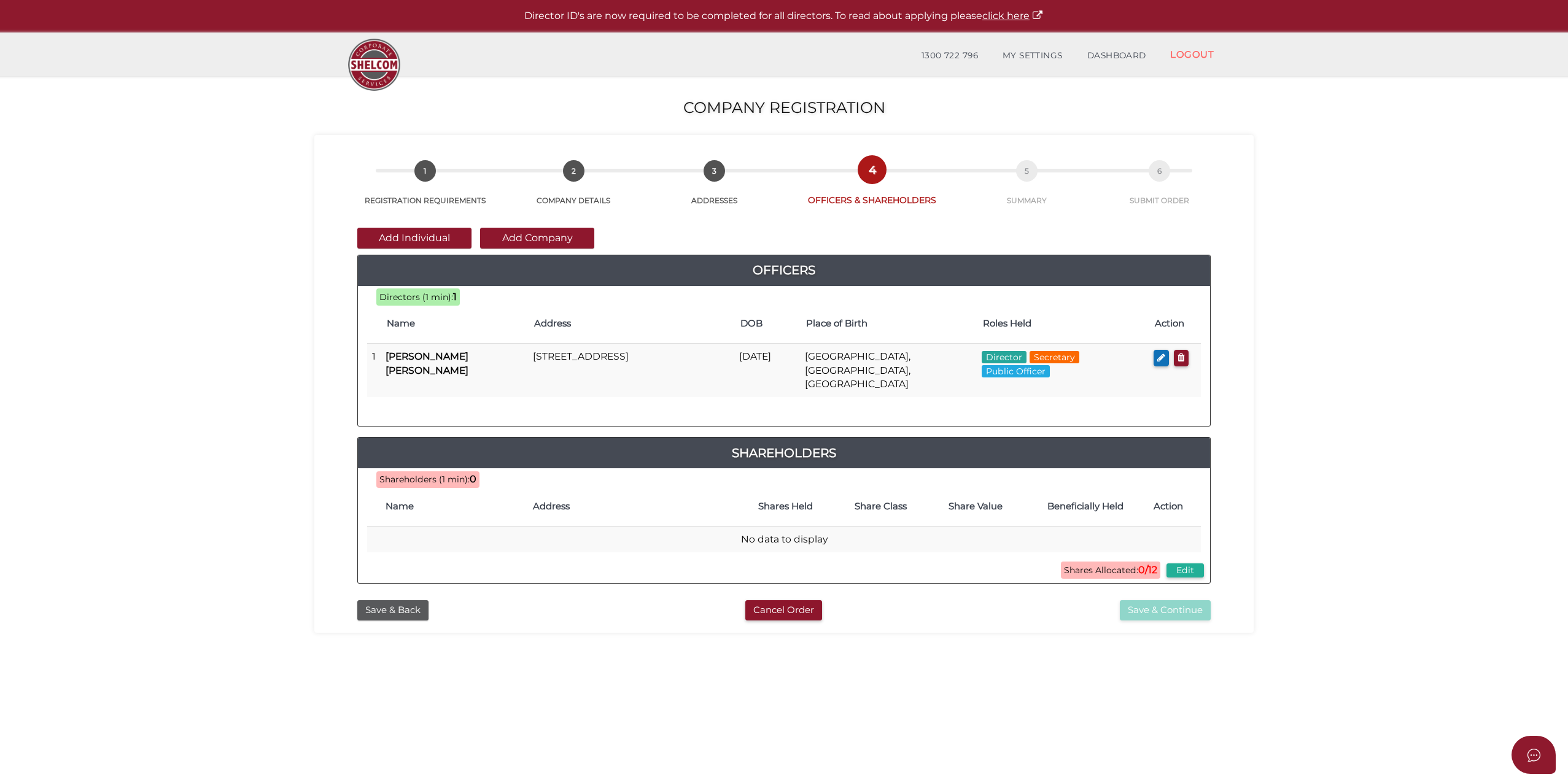
click at [523, 237] on button "Add Company" at bounding box center [537, 238] width 114 height 21
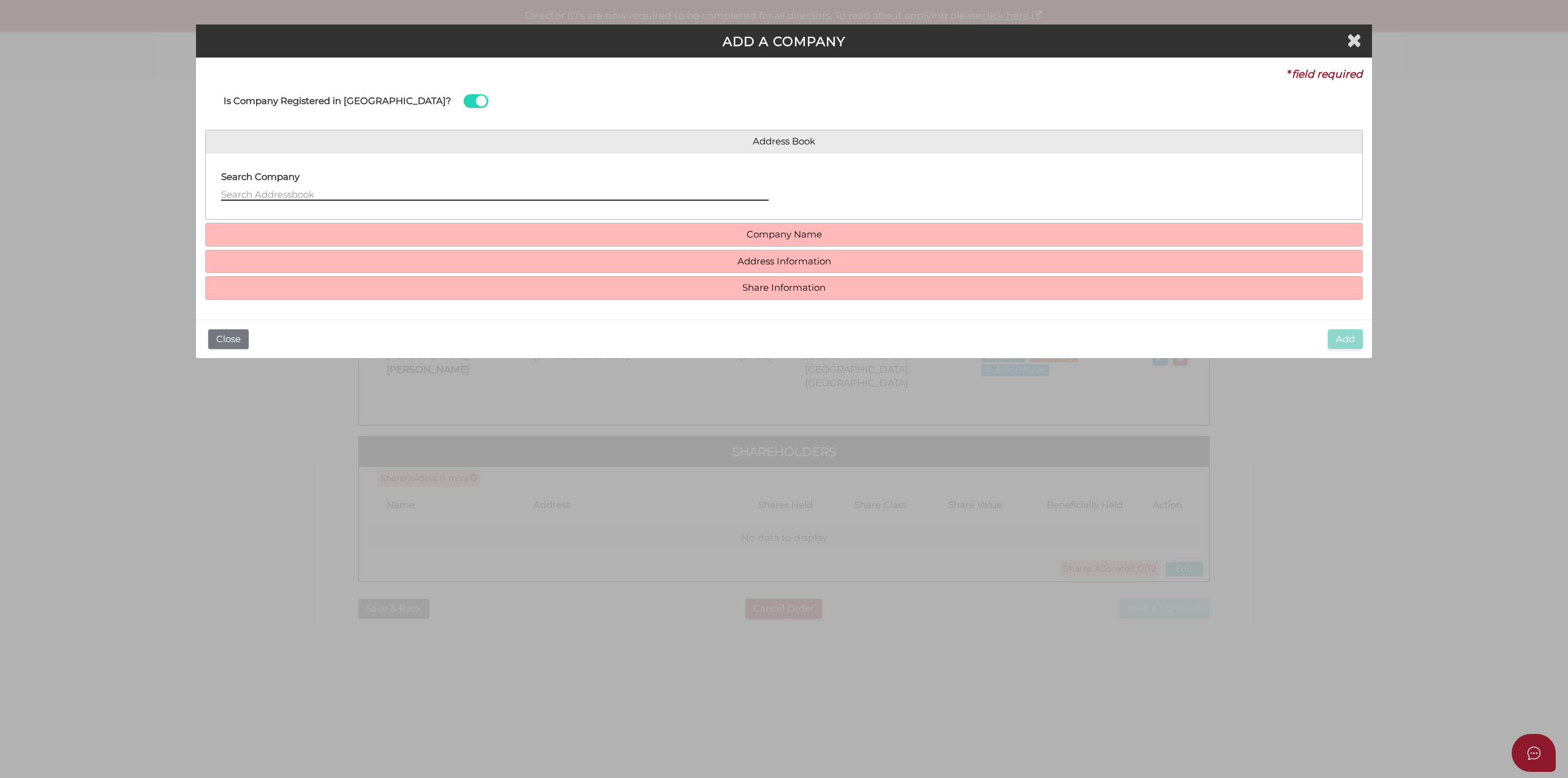
click at [342, 193] on input "text" at bounding box center [494, 194] width 548 height 13
type input "fox austr"
click at [490, 210] on li "FOX AUSTRALIA PTY LTD - 155805664 - 428c Toorak Road, Toorak, VIC, 3142" at bounding box center [494, 210] width 548 height 18
type input "155805664"
type input "FOX AUSTRALIA PTY LTD"
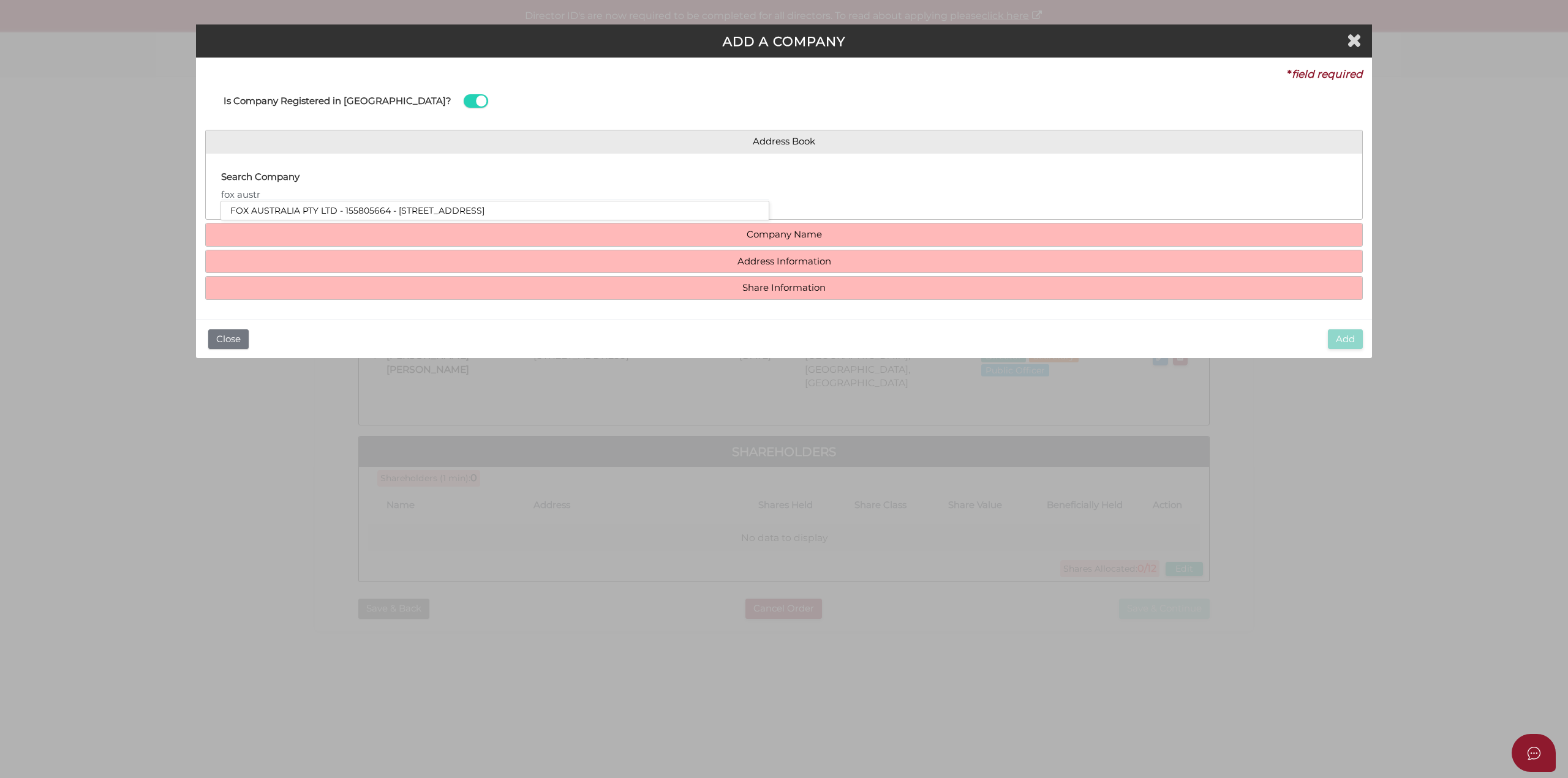
type input "Level 1"
type input "[STREET_ADDRESS]"
type input "Toorak"
type input "3142"
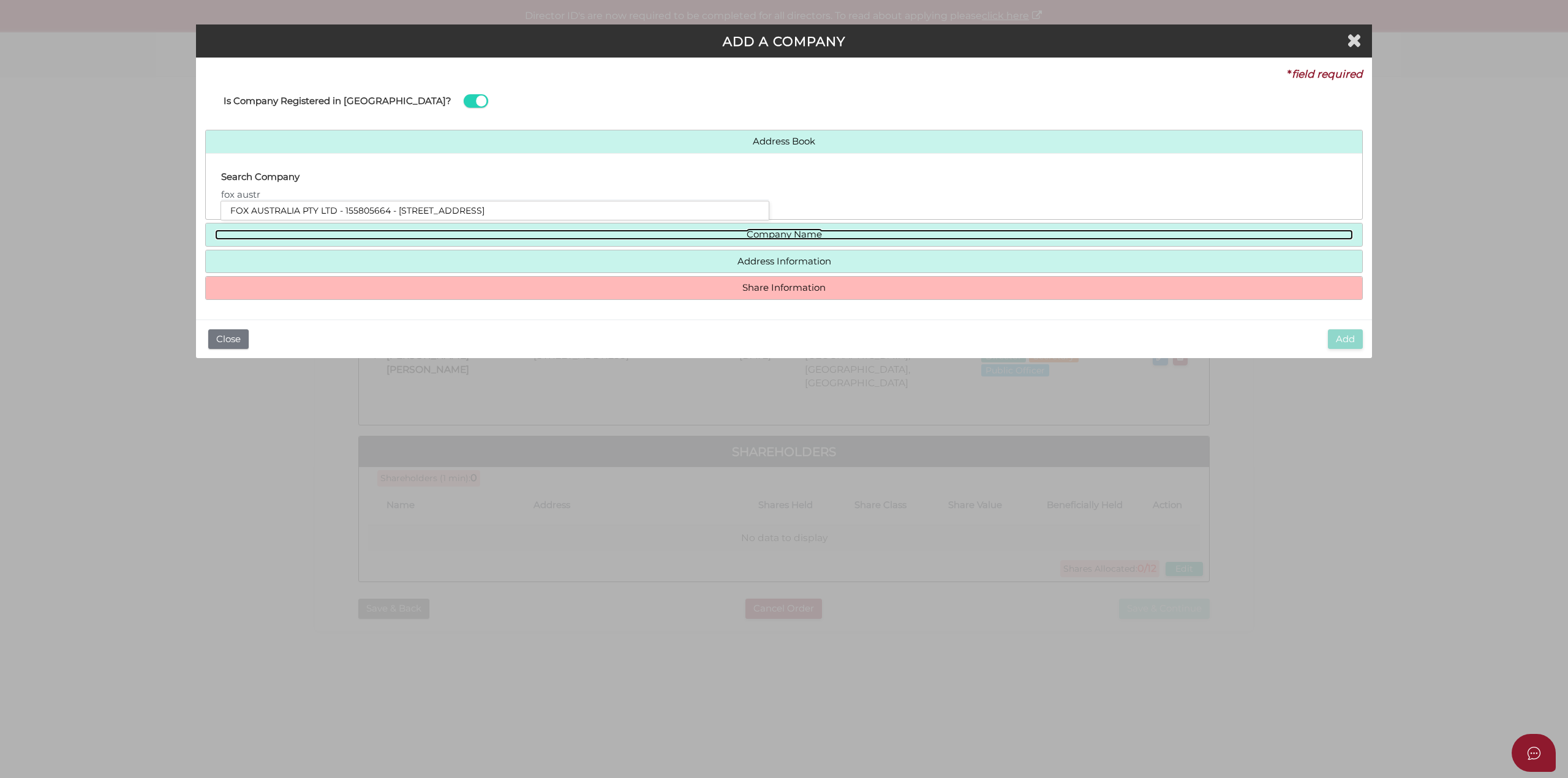
click at [788, 235] on link "Company Name" at bounding box center [783, 234] width 1138 height 10
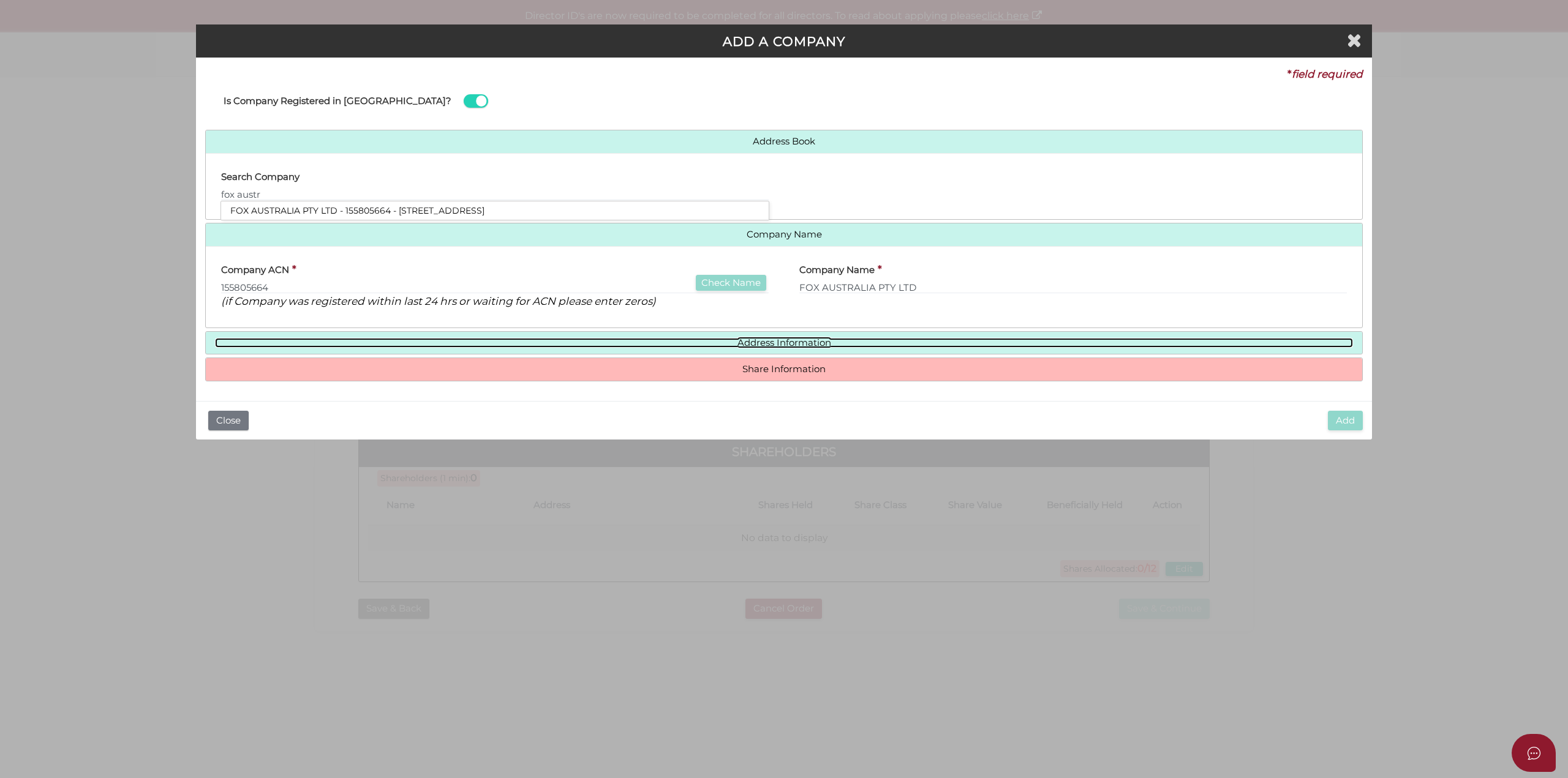
click at [799, 338] on link "Address Information" at bounding box center [783, 343] width 1138 height 10
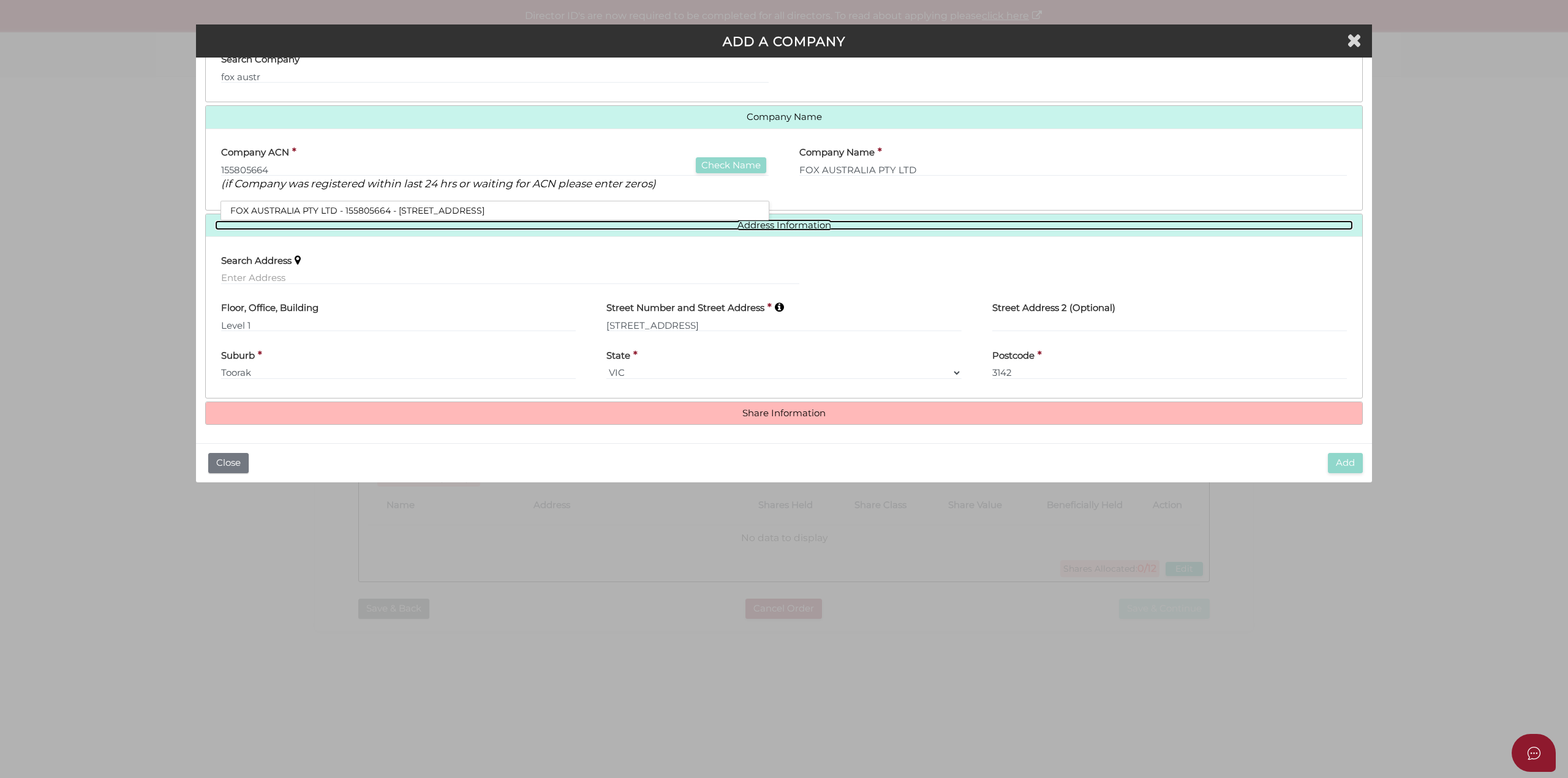
scroll to position [119, 0]
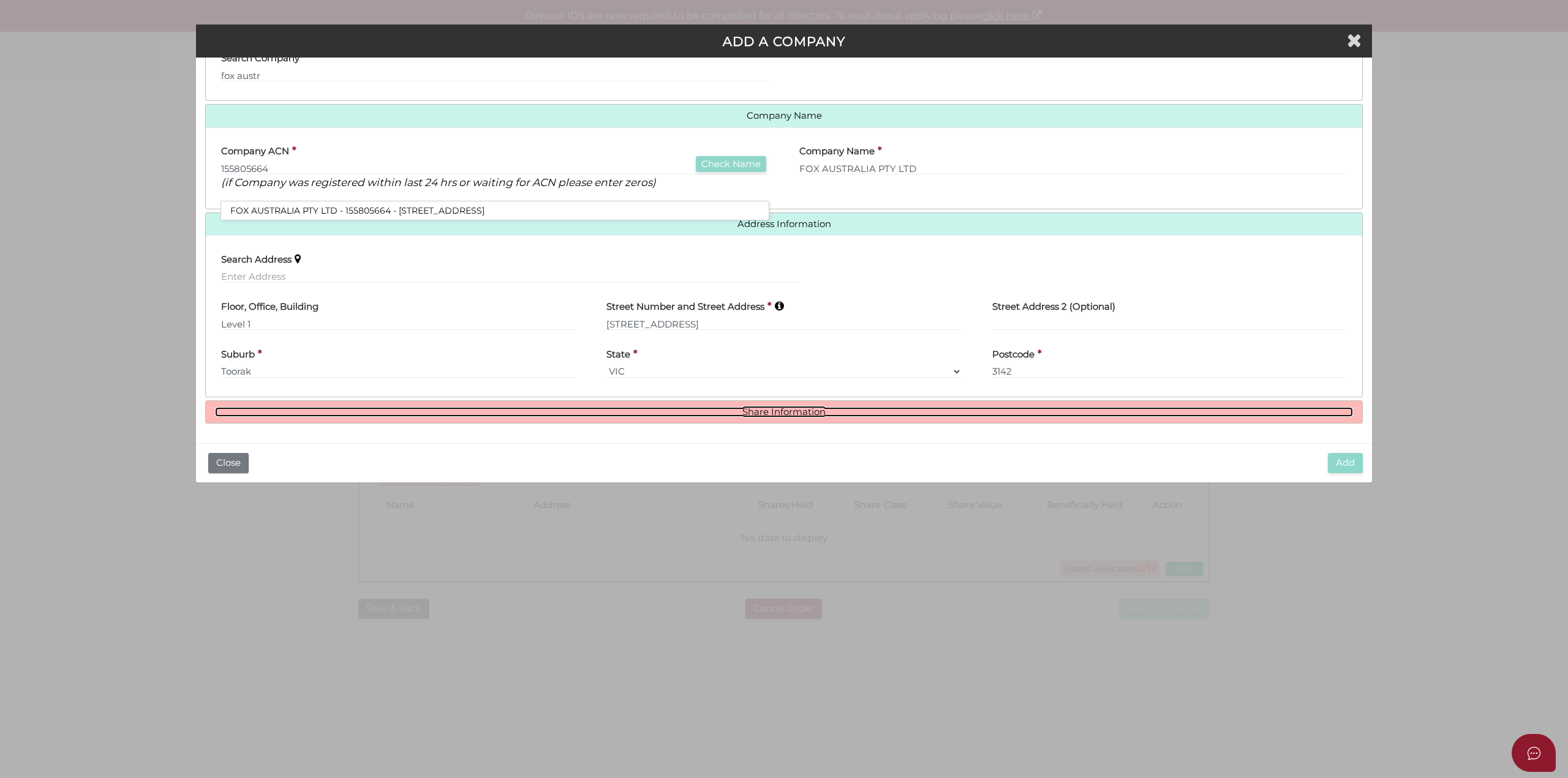
click at [780, 410] on link "Share Information" at bounding box center [783, 412] width 1138 height 10
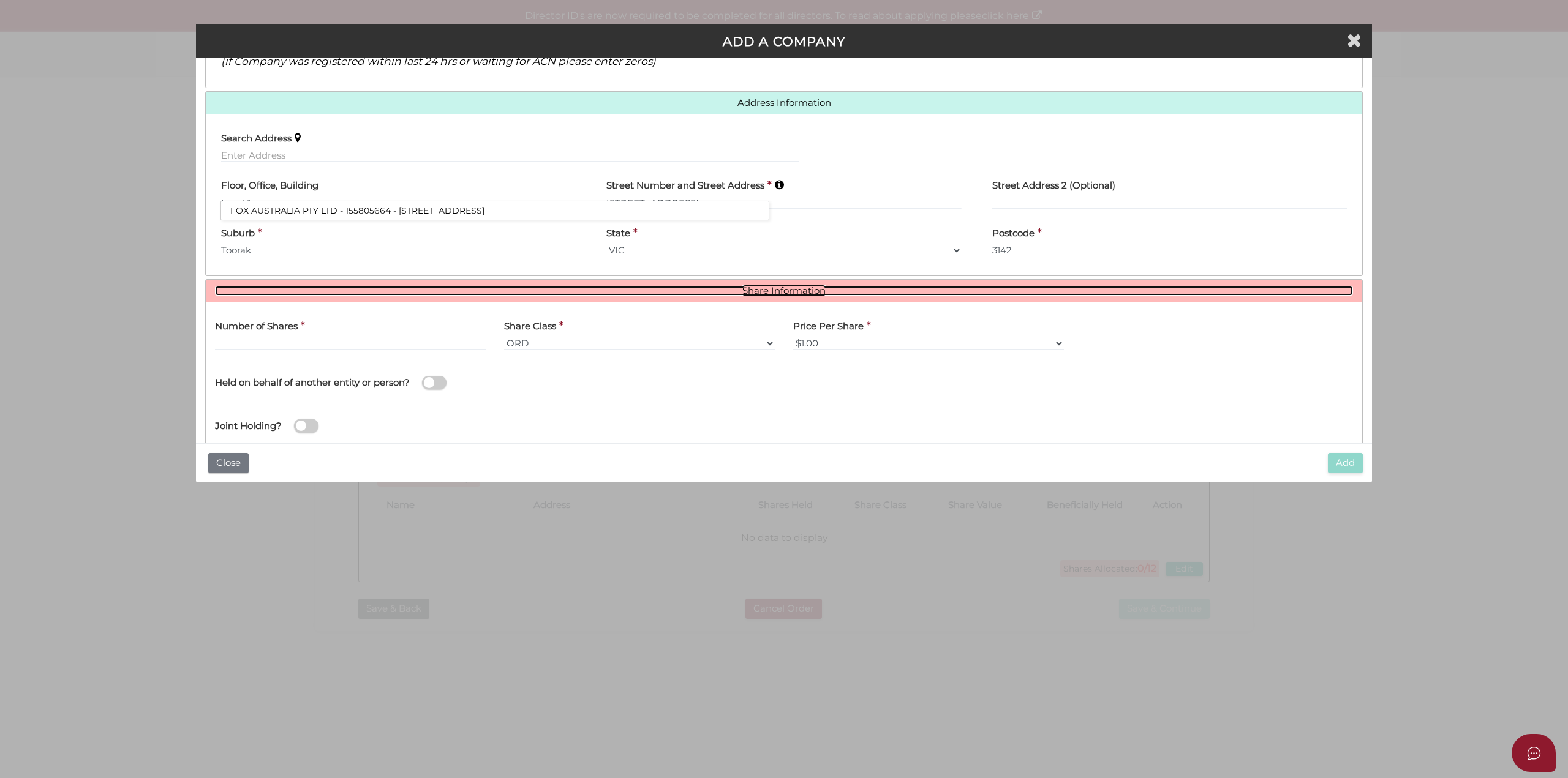
scroll to position [241, 0]
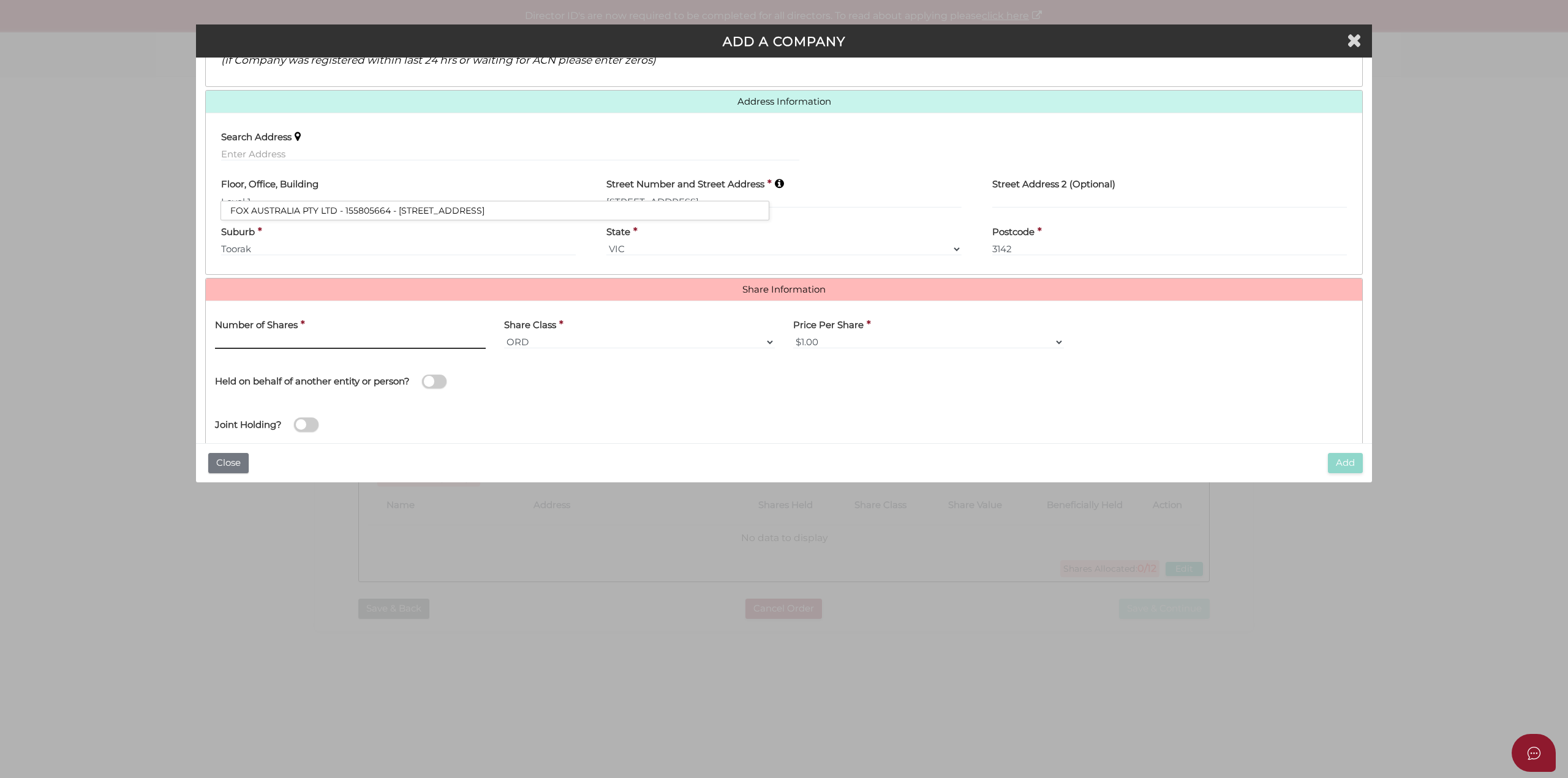
click at [354, 343] on input "text" at bounding box center [350, 342] width 271 height 13
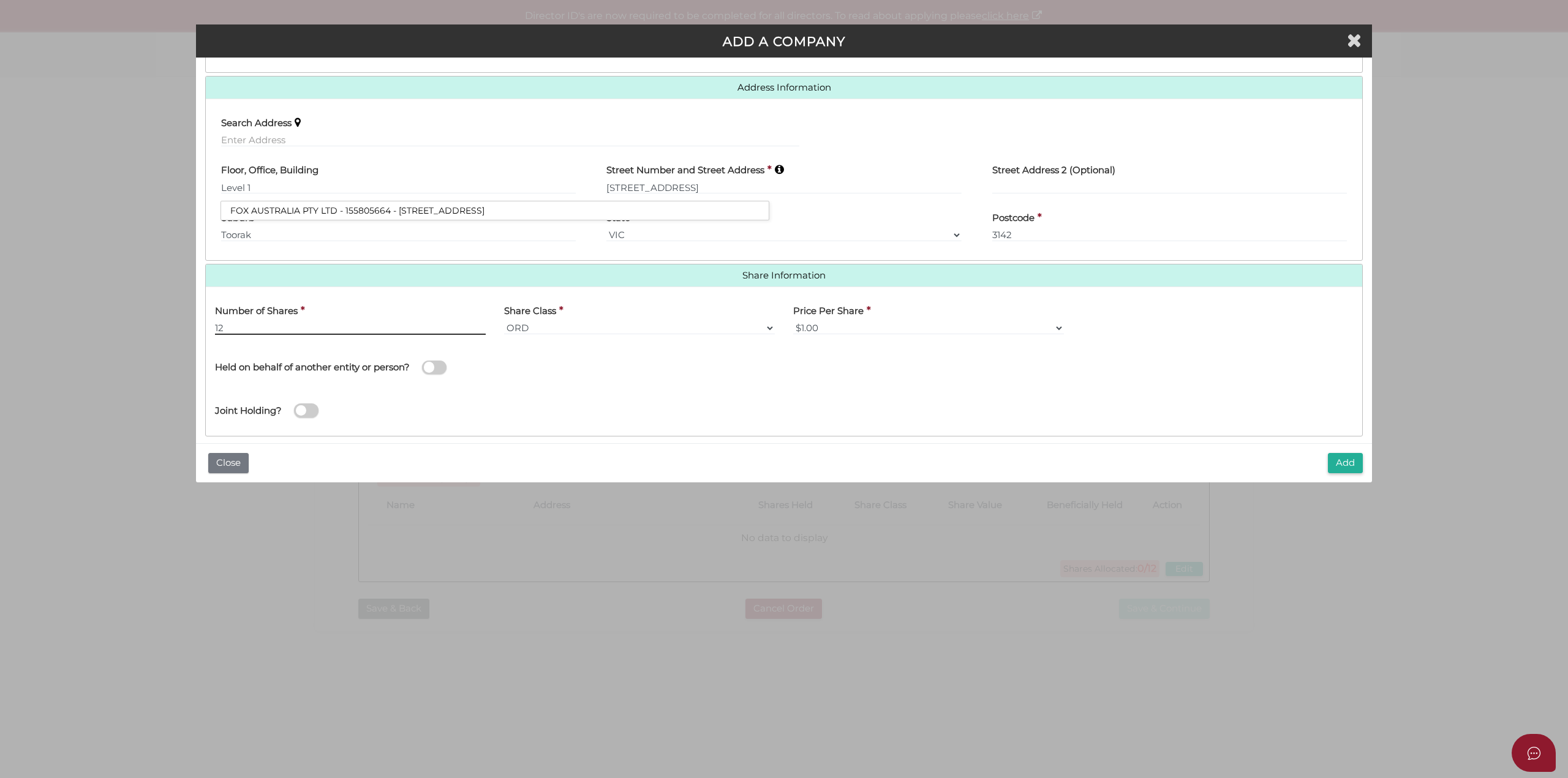
scroll to position [268, 0]
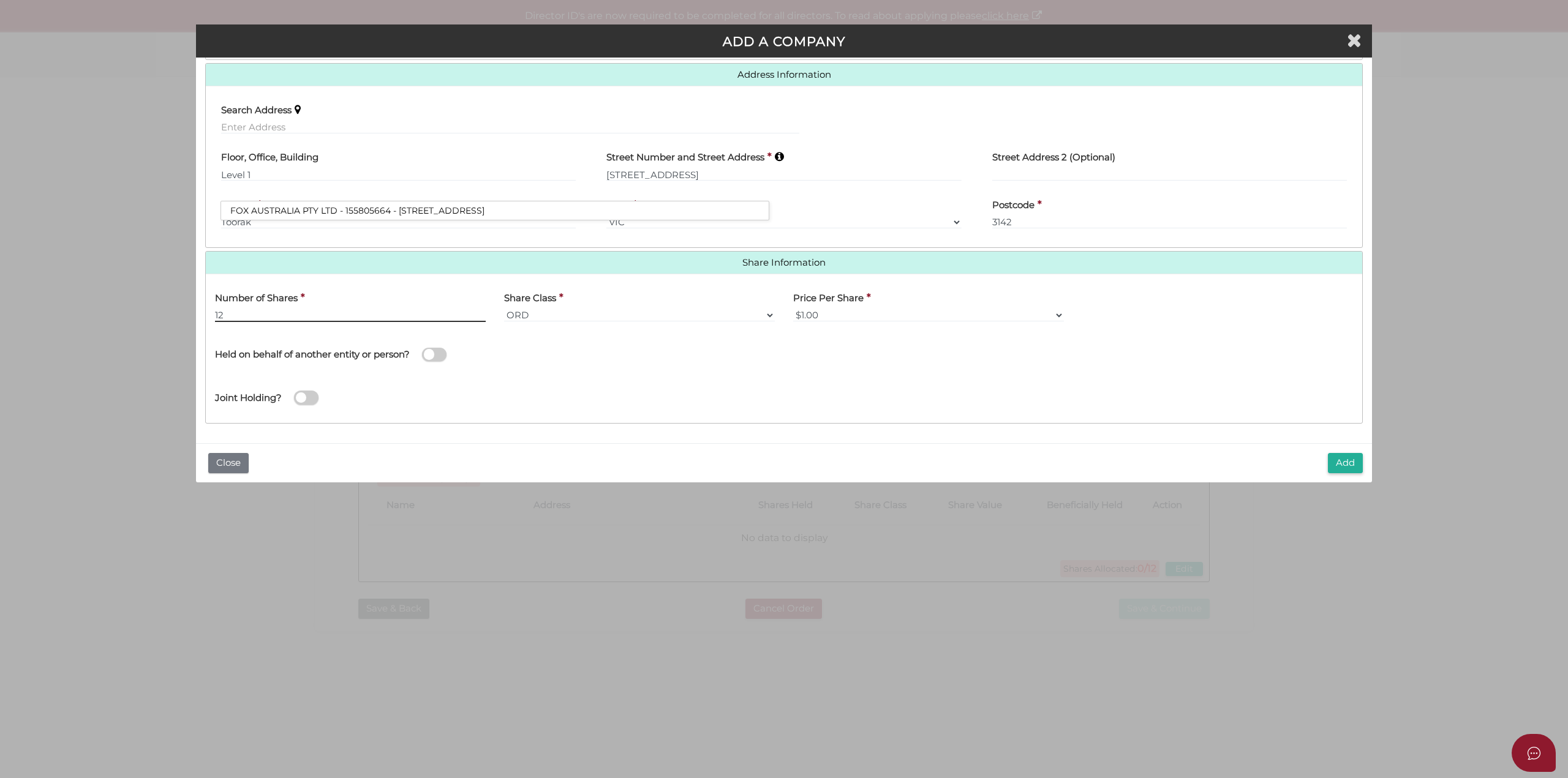
type input "12"
click at [437, 356] on span at bounding box center [434, 354] width 25 height 14
click at [0, 0] on input "checkbox" at bounding box center [0, 0] width 0 height 0
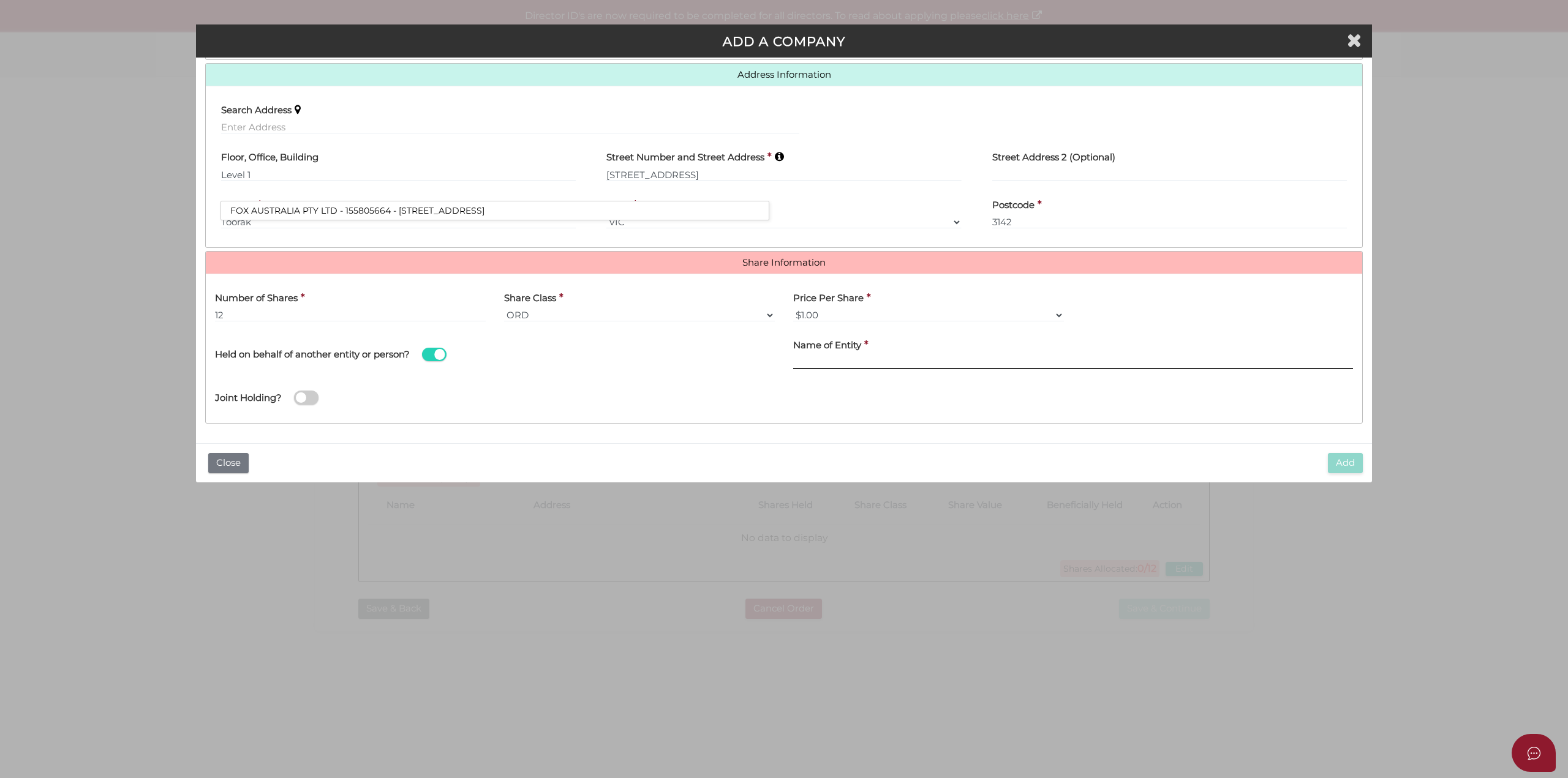
click at [838, 357] on input "text" at bounding box center [1073, 362] width 560 height 13
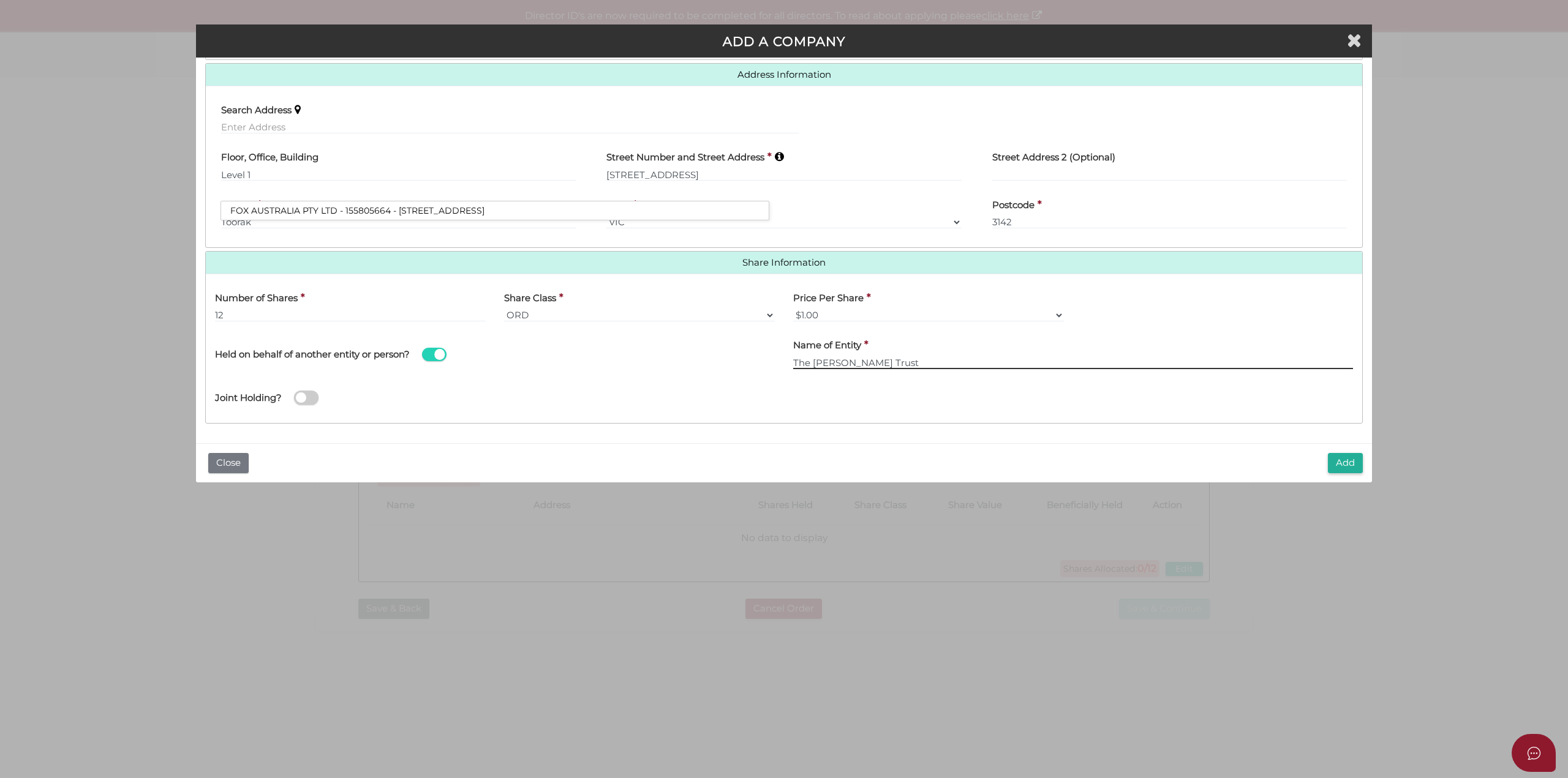
type input "The [PERSON_NAME] Trust"
click at [1347, 463] on button "Add" at bounding box center [1345, 463] width 35 height 20
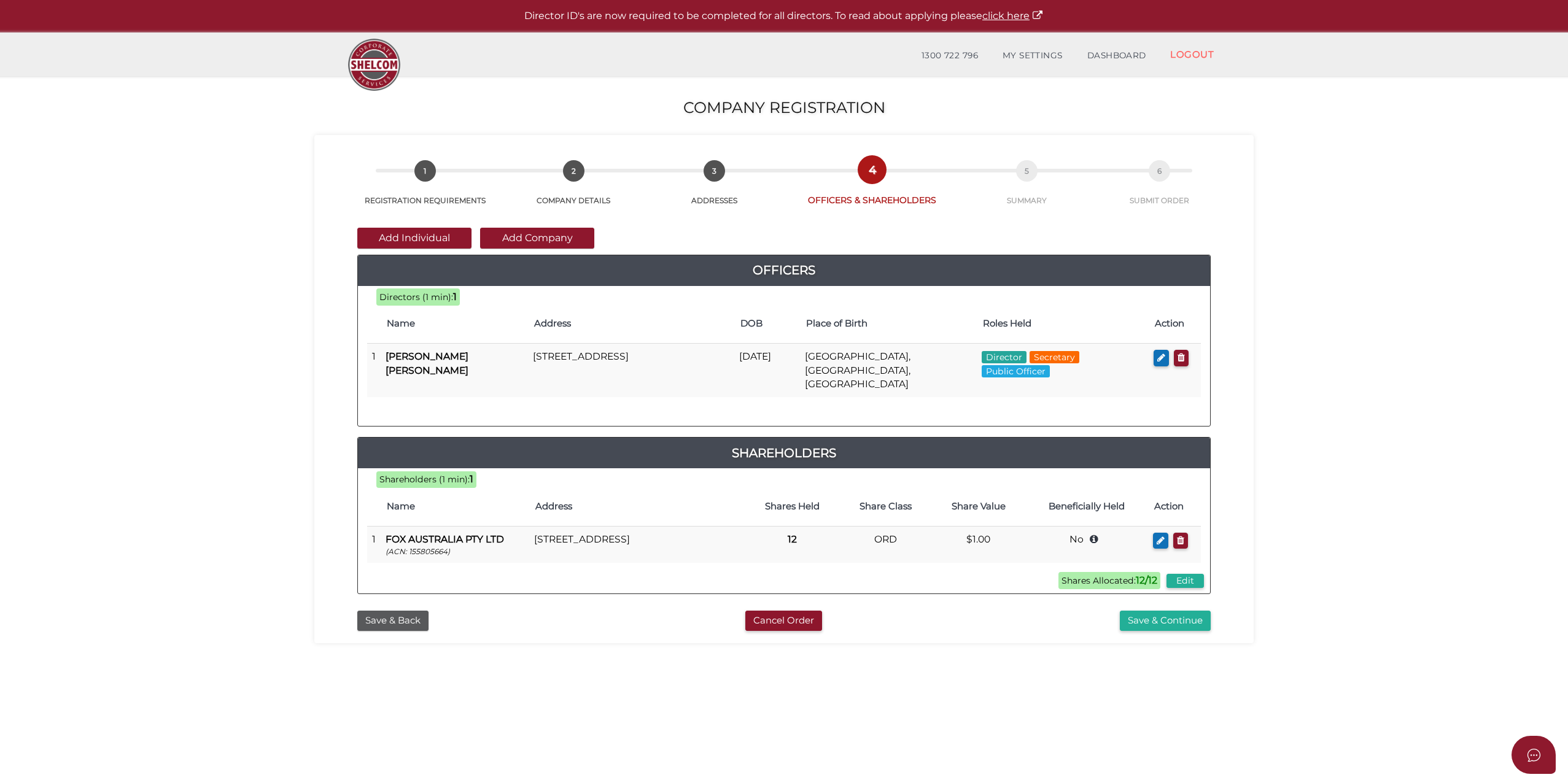
click at [1175, 617] on button "Save & Continue" at bounding box center [1165, 620] width 91 height 20
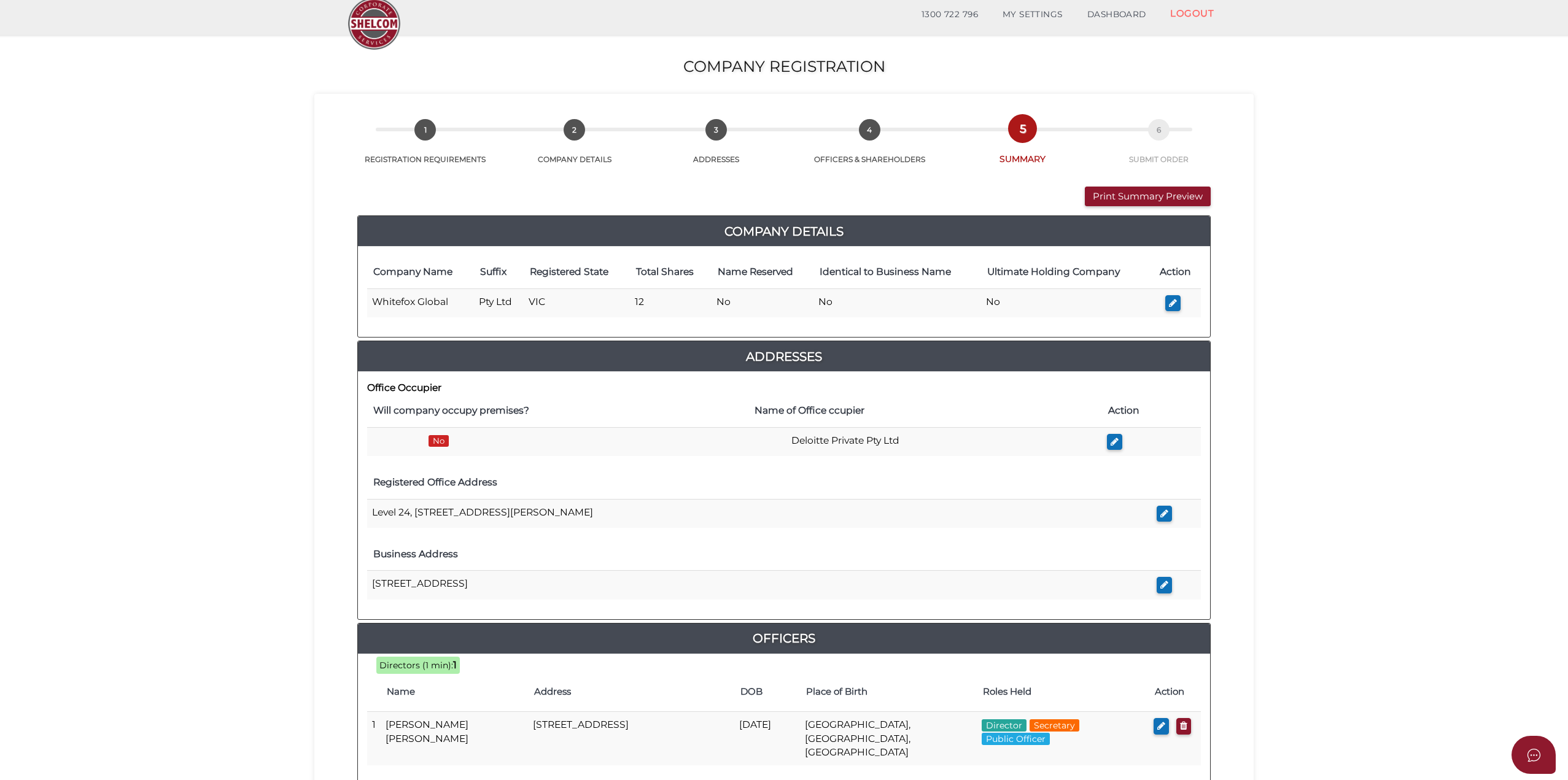
scroll to position [61, 0]
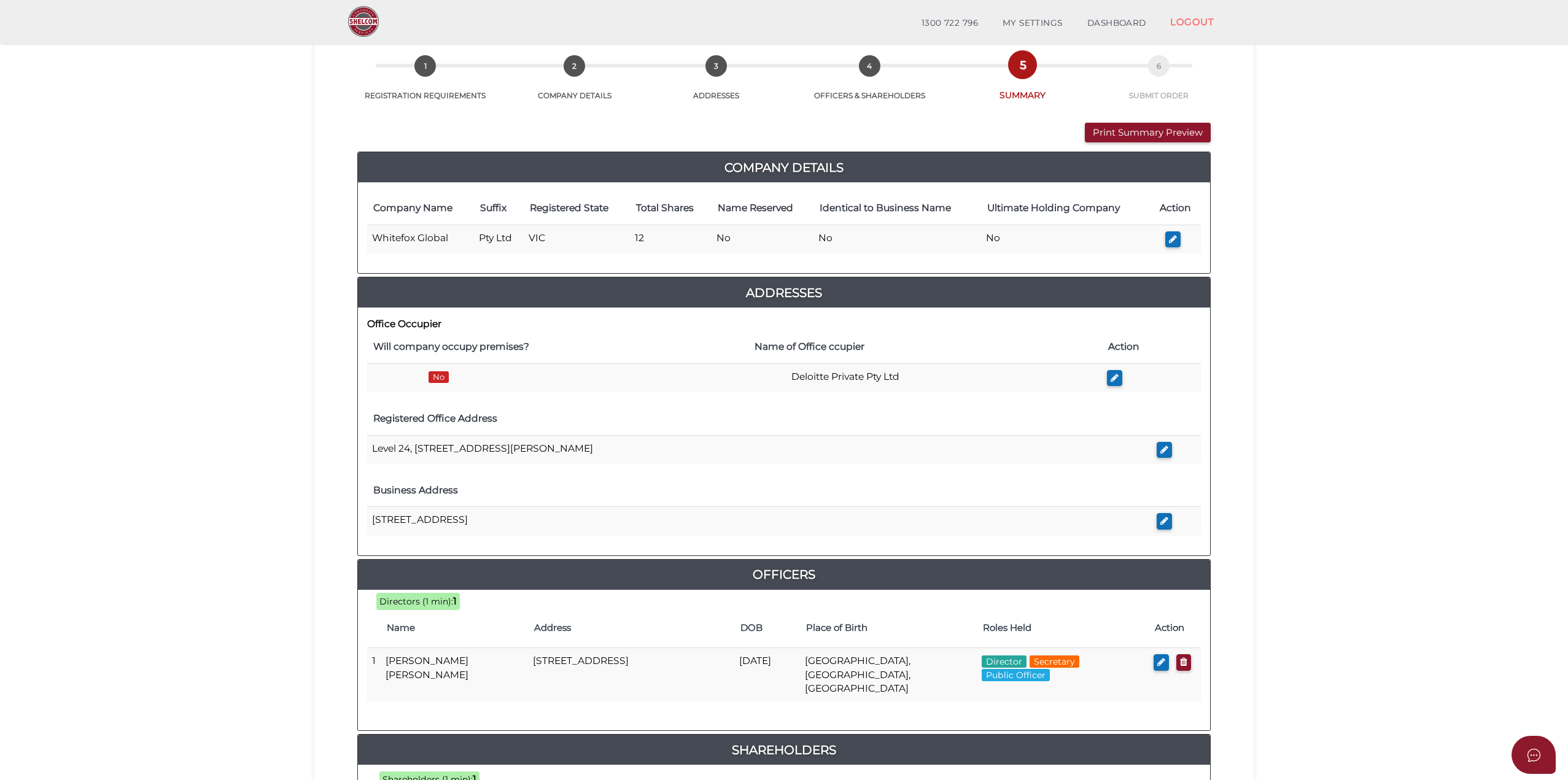
click at [1423, 573] on section "Company Registration 6f7a9bfad387b0a1f6ff723519fc552e 1 REGISTRATION REQUIREMEN…" at bounding box center [784, 479] width 1568 height 1017
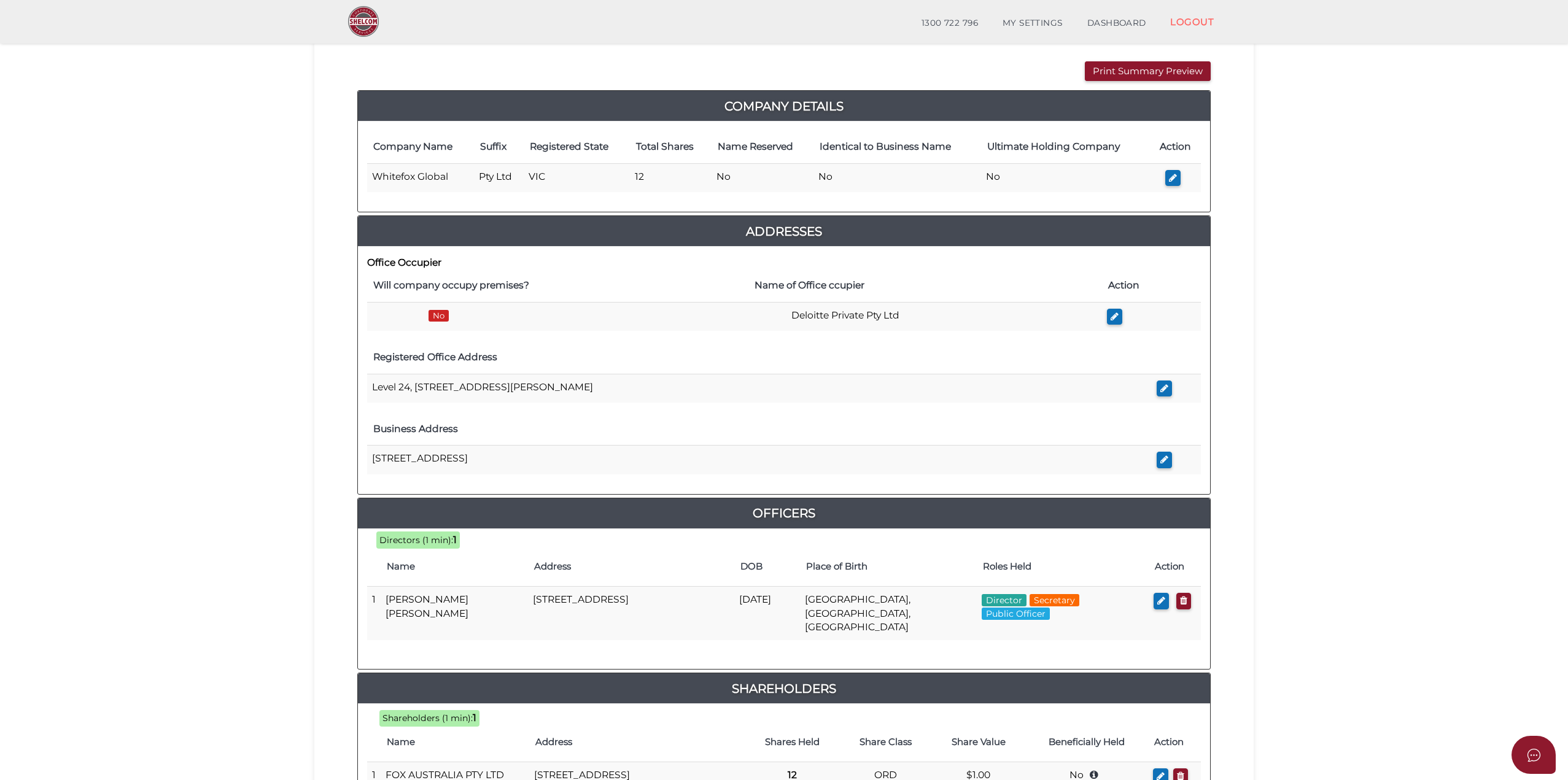
scroll to position [0, 0]
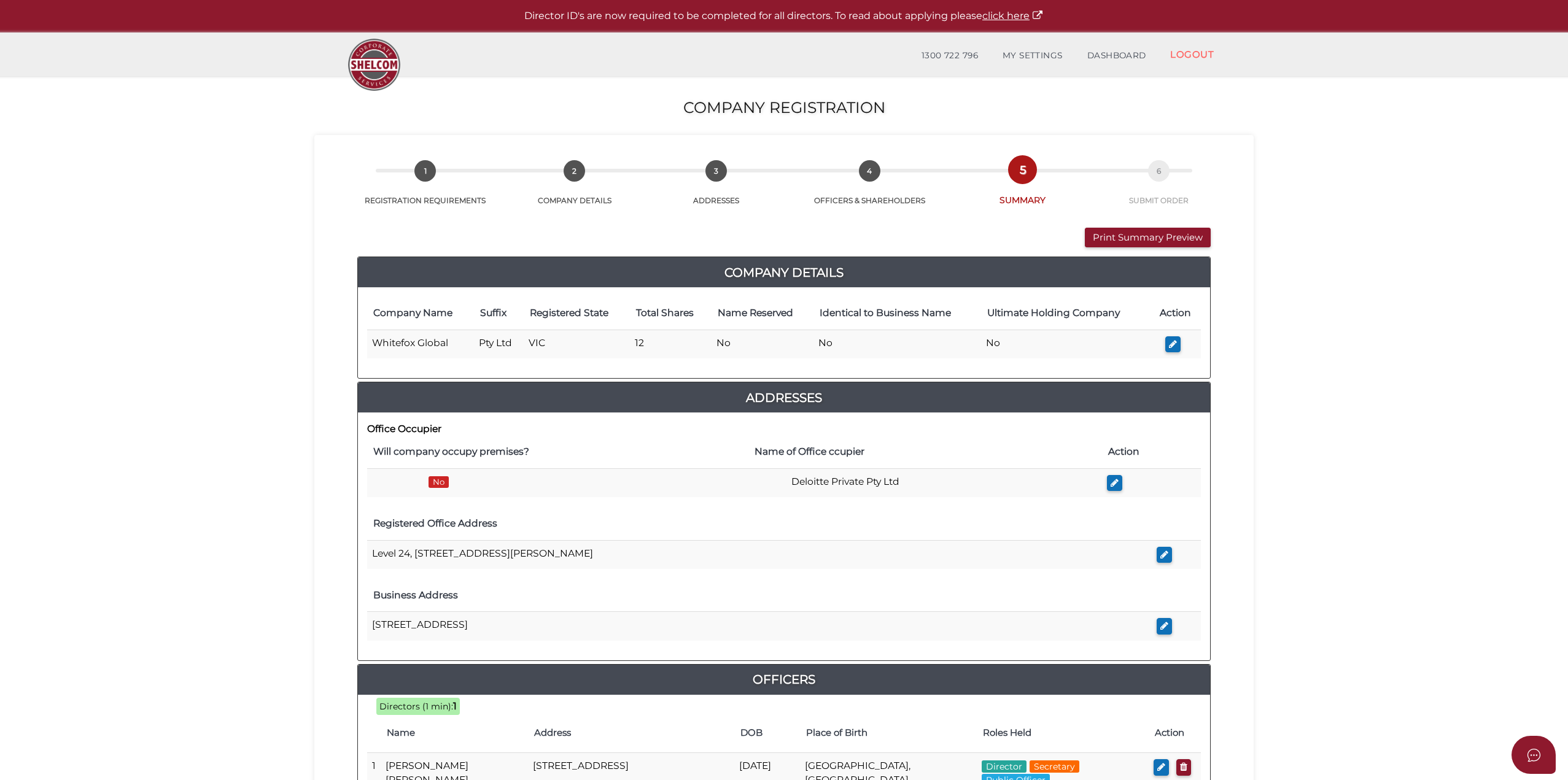
click at [1125, 237] on button "Print Summary Preview" at bounding box center [1147, 237] width 126 height 20
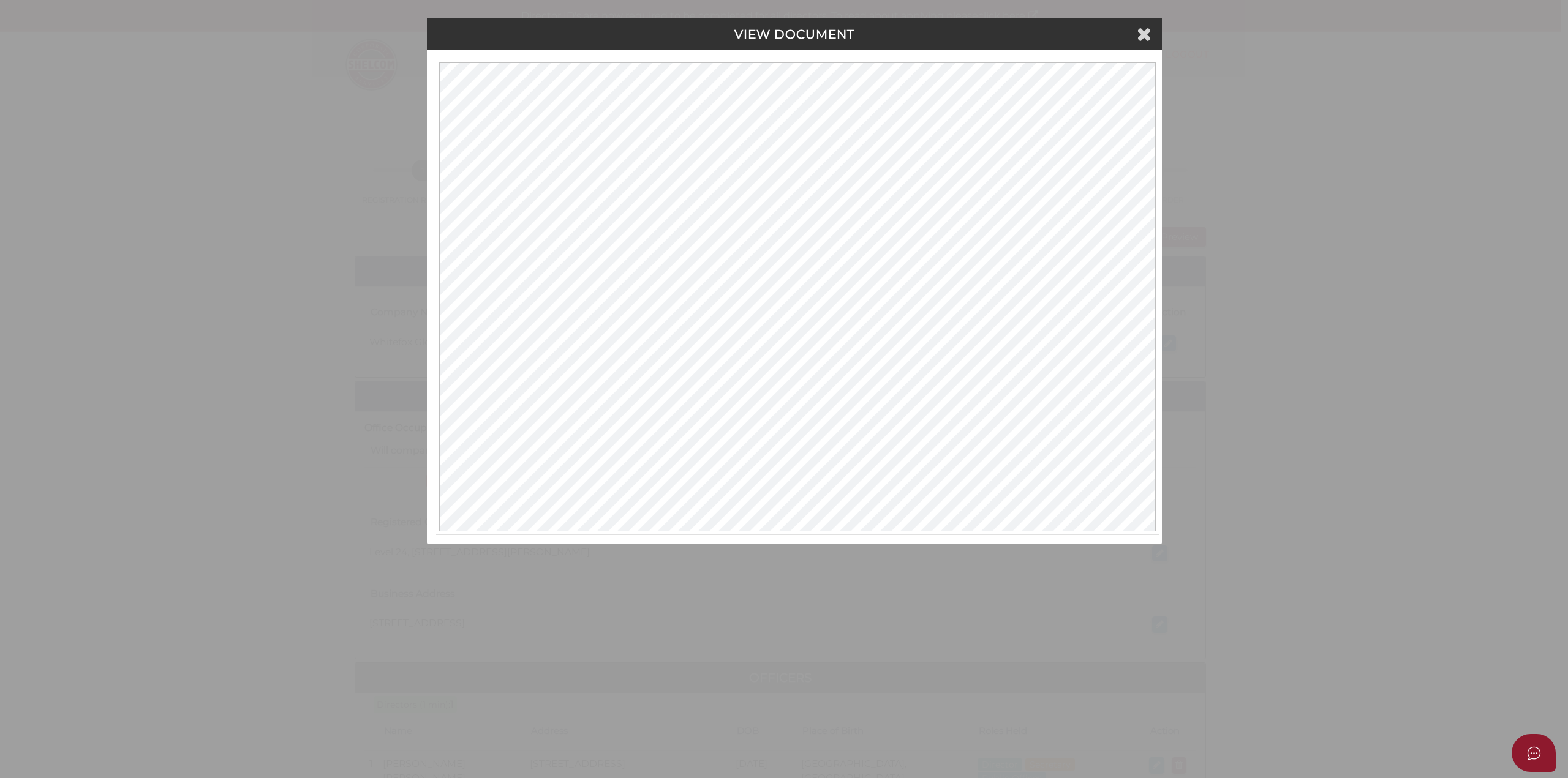
click at [1148, 37] on icon at bounding box center [1144, 34] width 15 height 18
